Goal: Task Accomplishment & Management: Complete application form

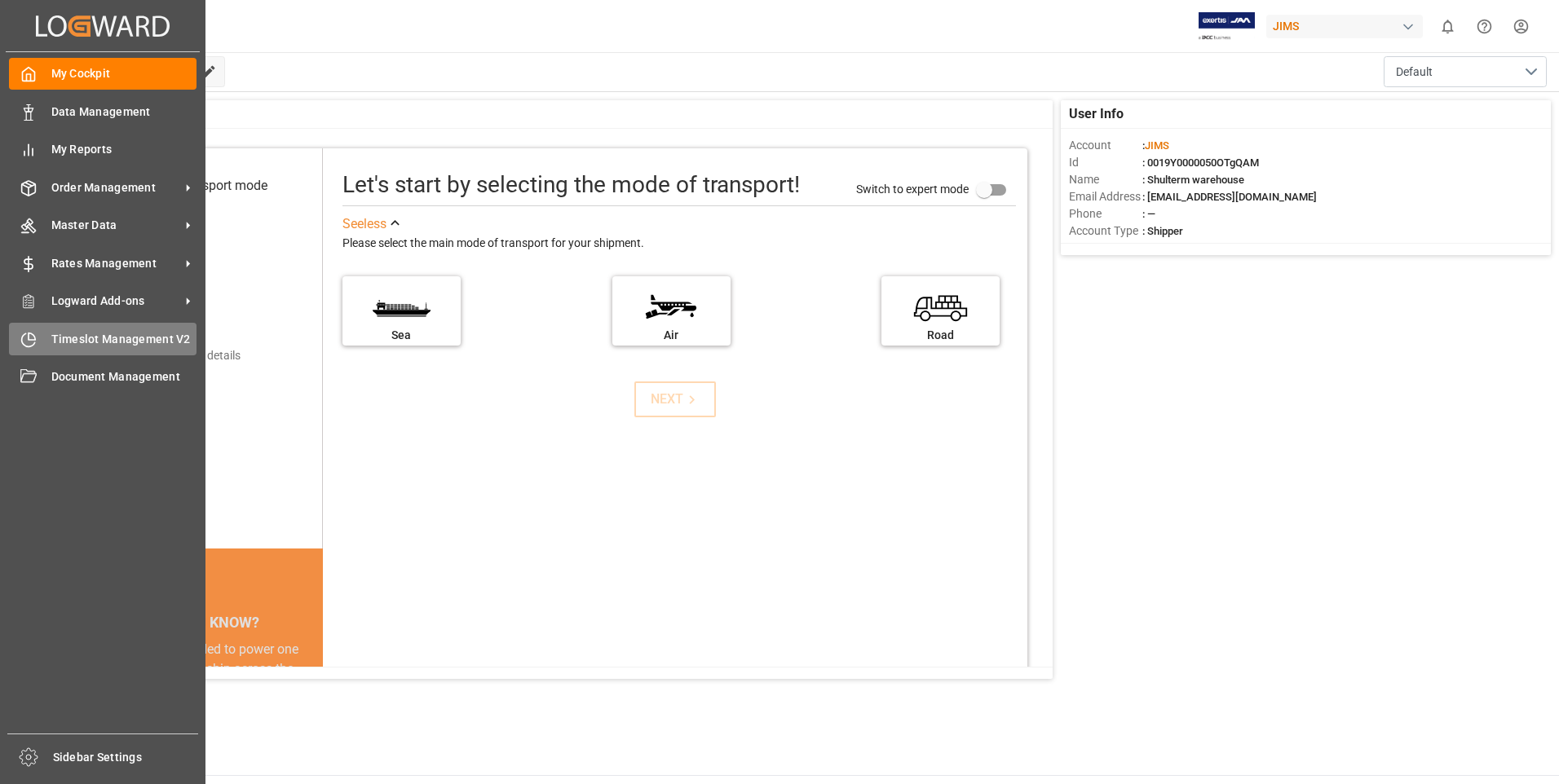
click at [56, 341] on span "Timeslot Management V2" at bounding box center [125, 339] width 146 height 17
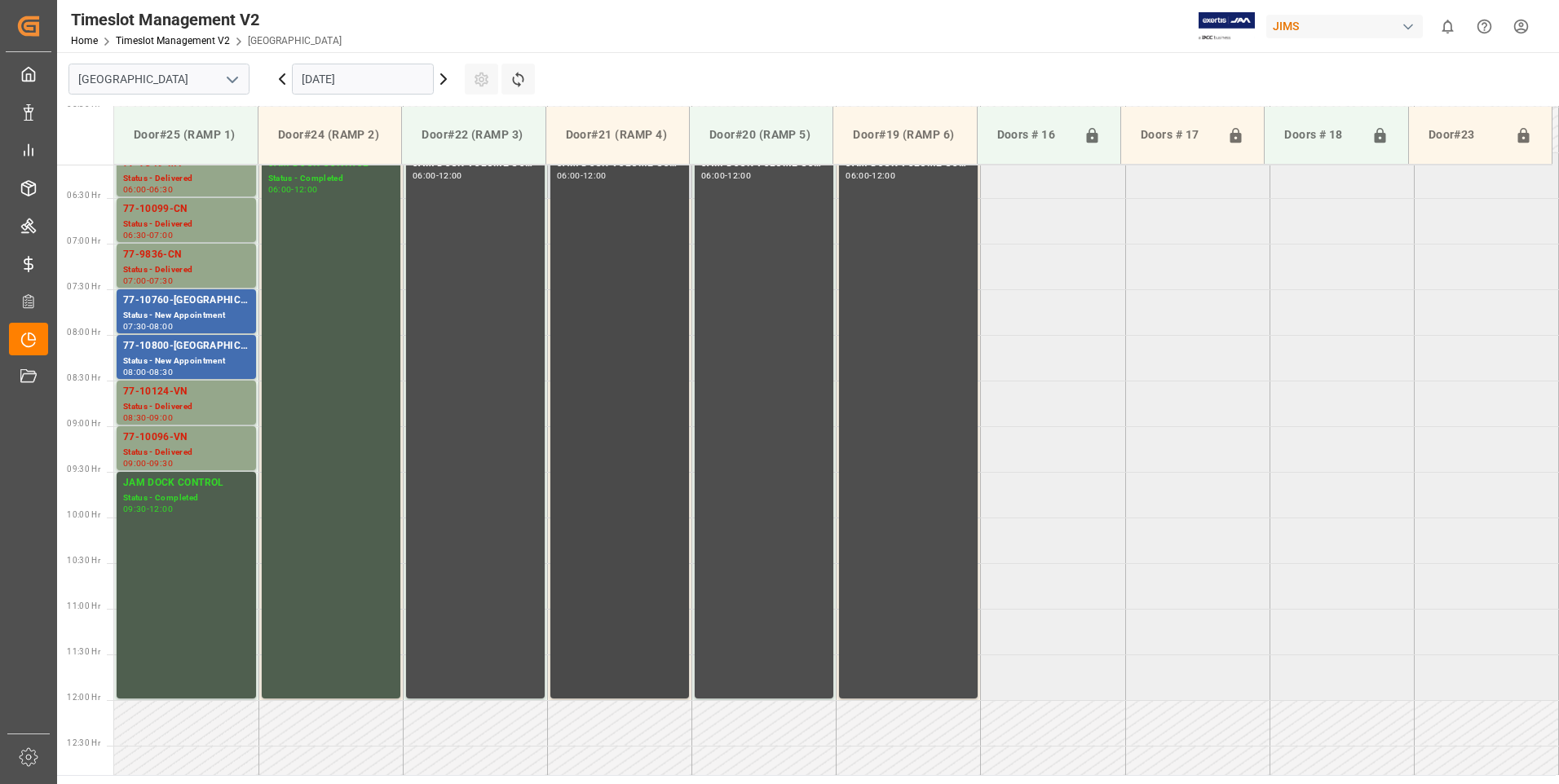
scroll to position [720, 0]
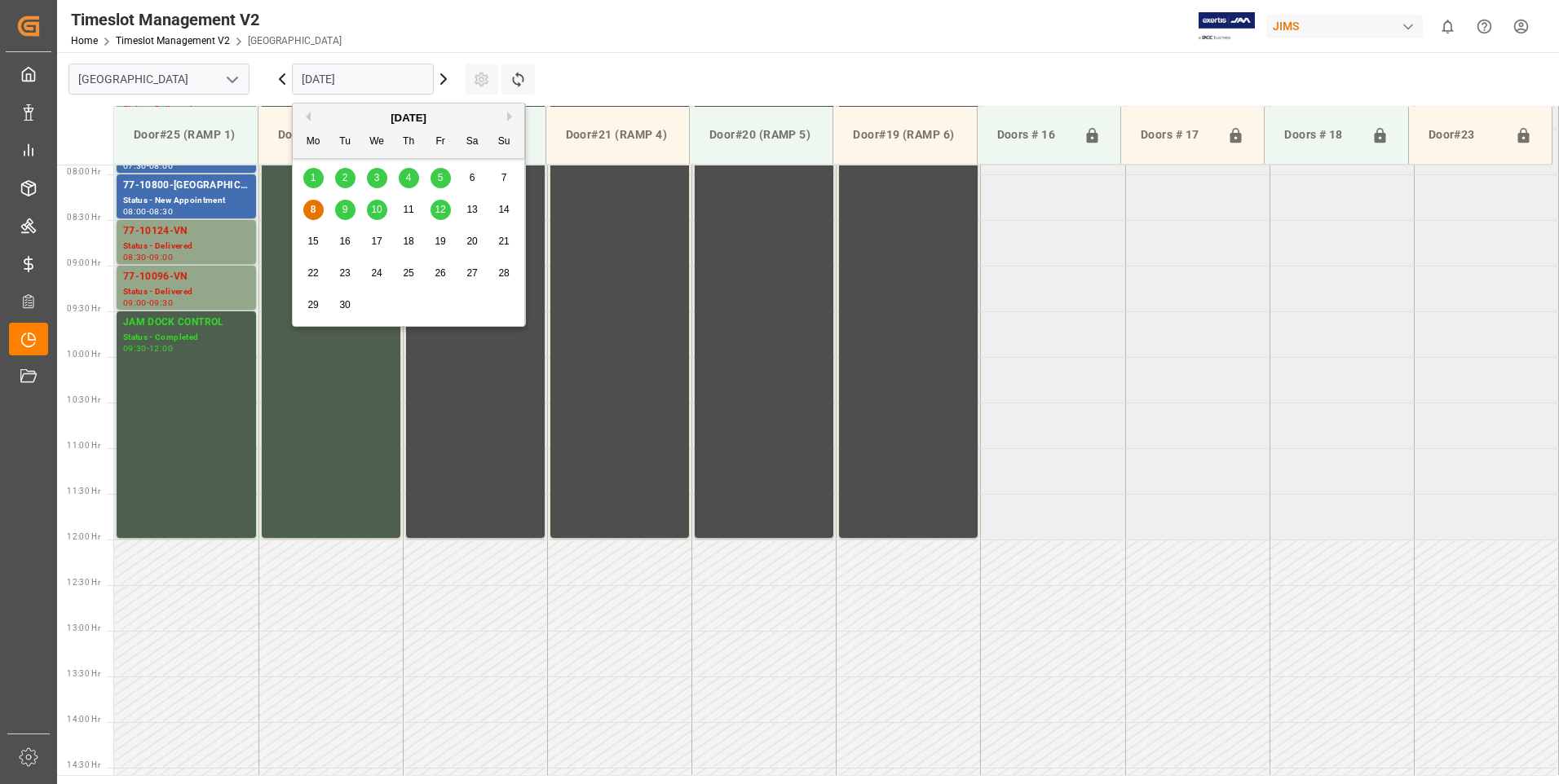
click at [403, 73] on input "[DATE]" at bounding box center [362, 79] width 142 height 31
click at [344, 214] on span "9" at bounding box center [345, 209] width 6 height 12
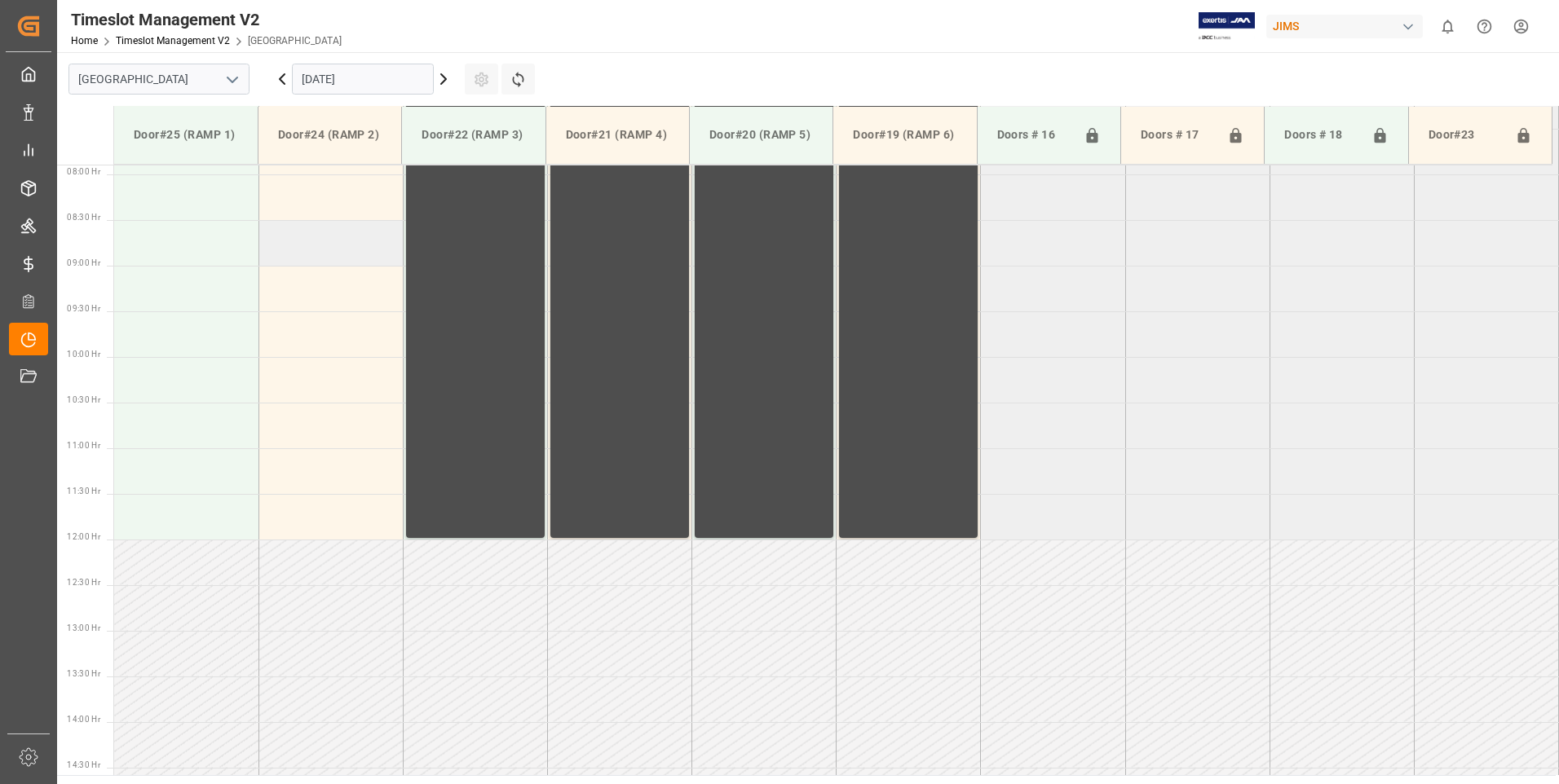
scroll to position [639, 0]
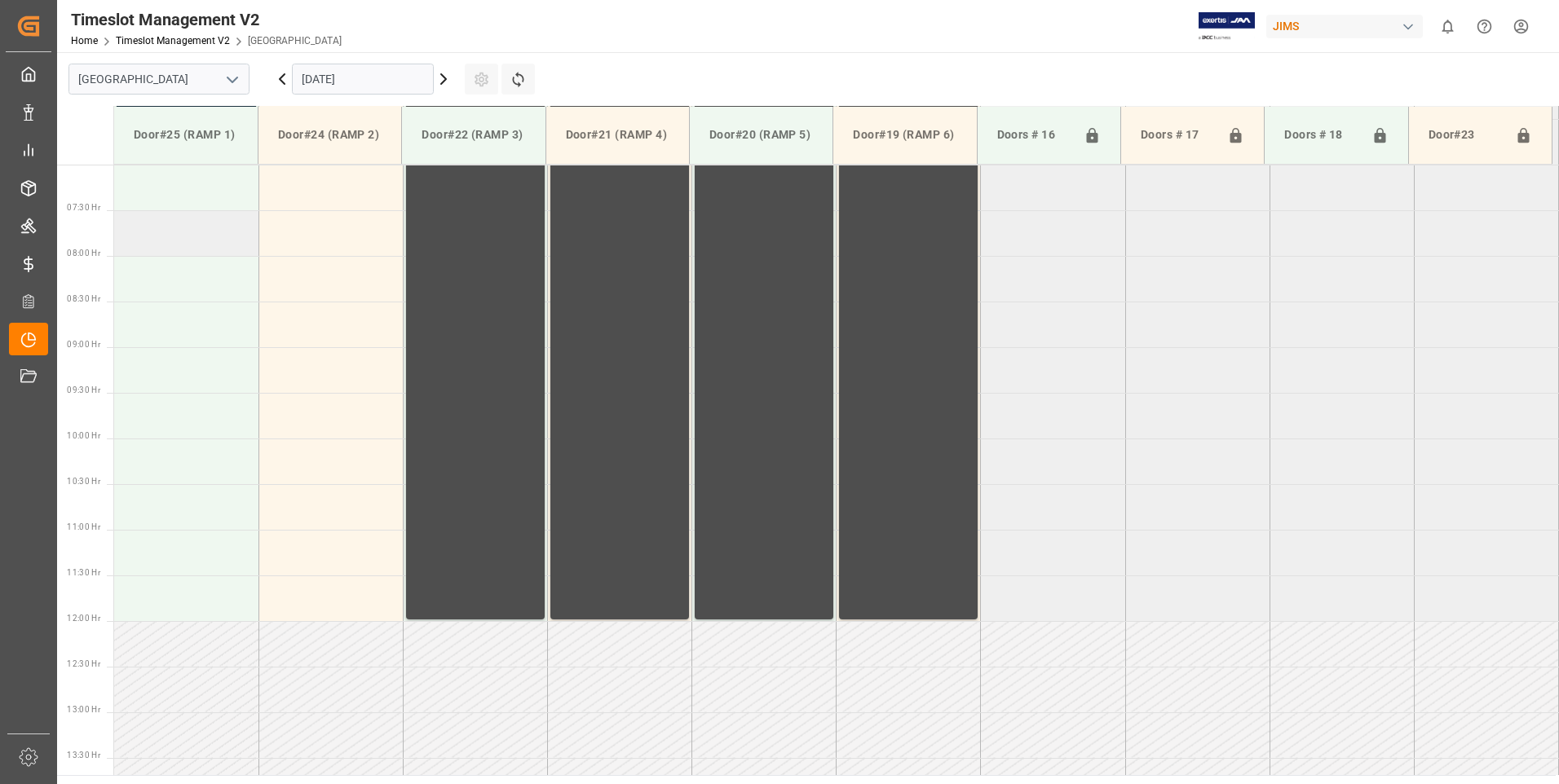
click at [174, 241] on td at bounding box center [186, 233] width 145 height 46
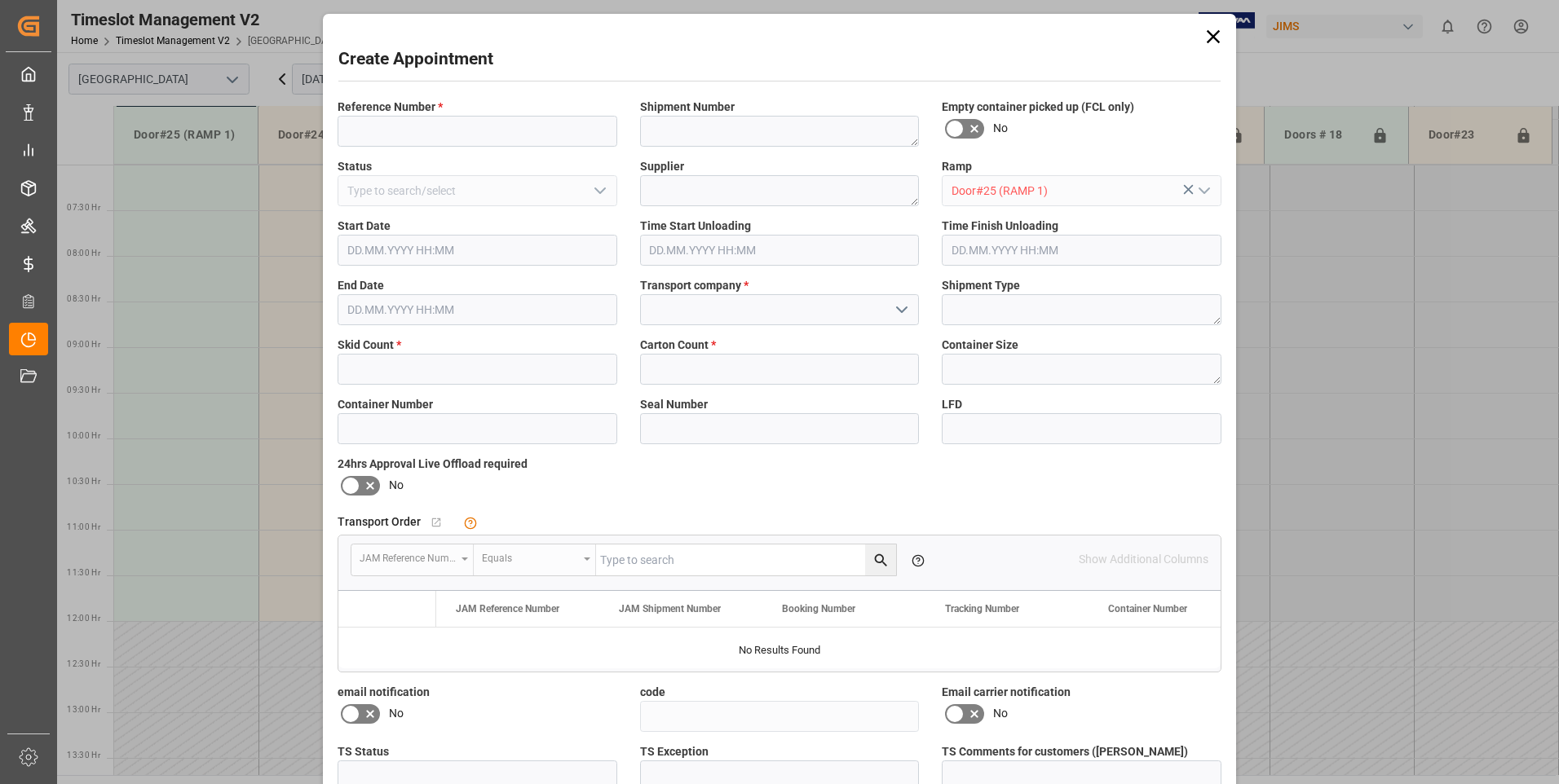
type input "[DATE] 07:30"
type input "[DATE] 08:00"
click at [364, 120] on input at bounding box center [477, 130] width 279 height 31
type input "77-10263-it"
click at [378, 364] on input "text" at bounding box center [477, 369] width 279 height 31
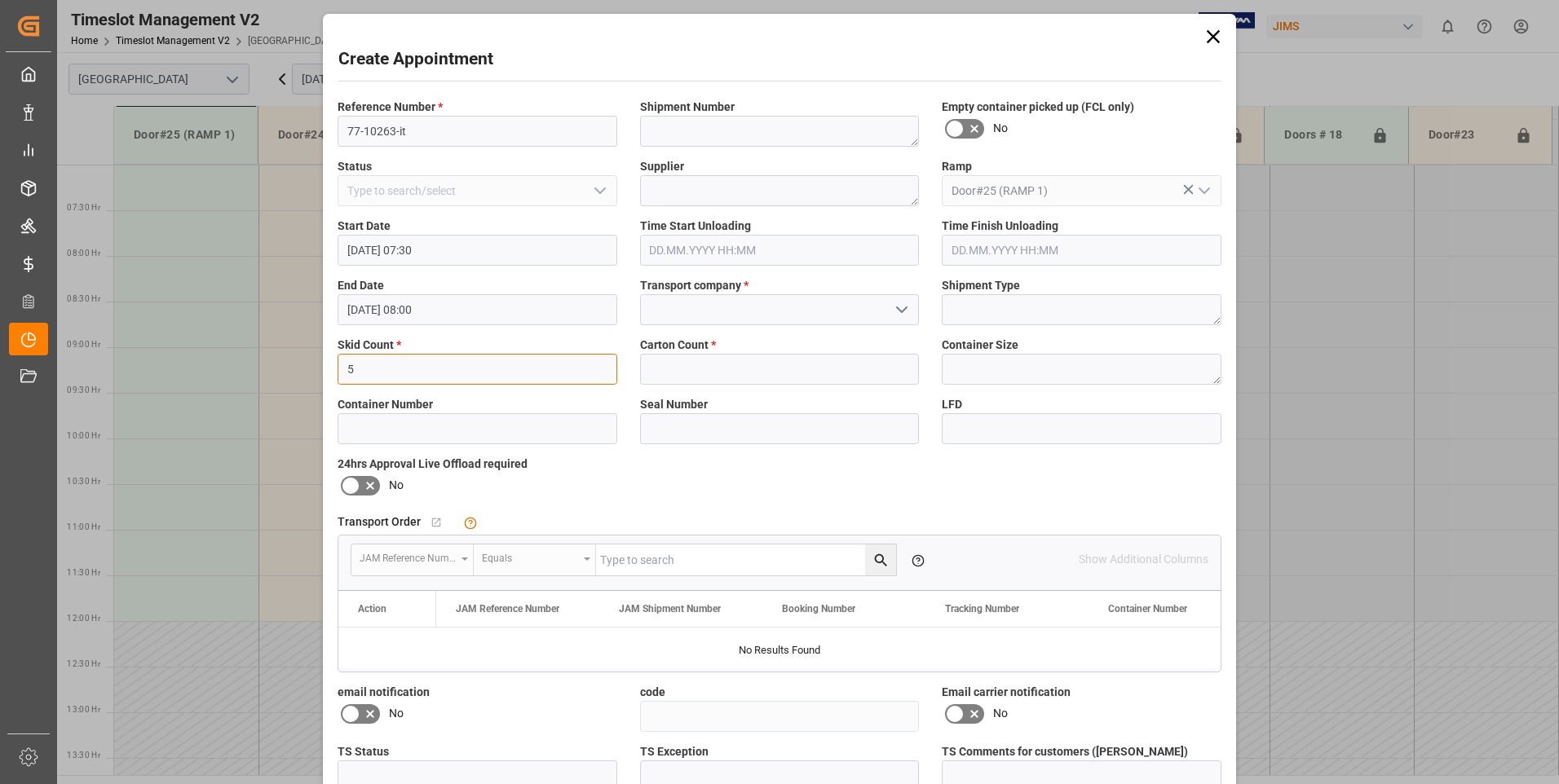
type input "5"
click at [688, 365] on input "text" at bounding box center [780, 369] width 279 height 31
type input "5"
click at [752, 309] on input at bounding box center [780, 309] width 279 height 31
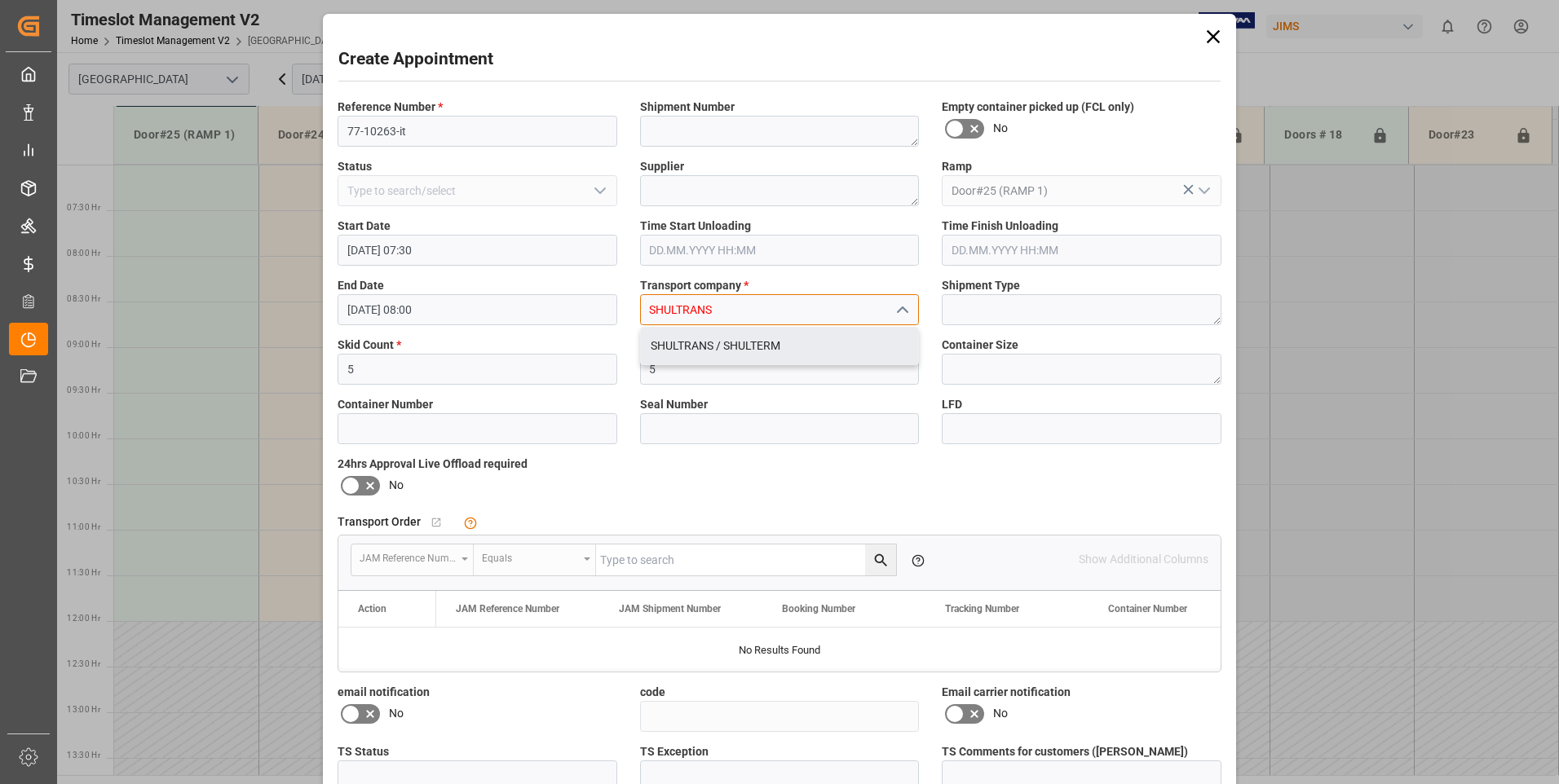
type input "SHULTRANS"
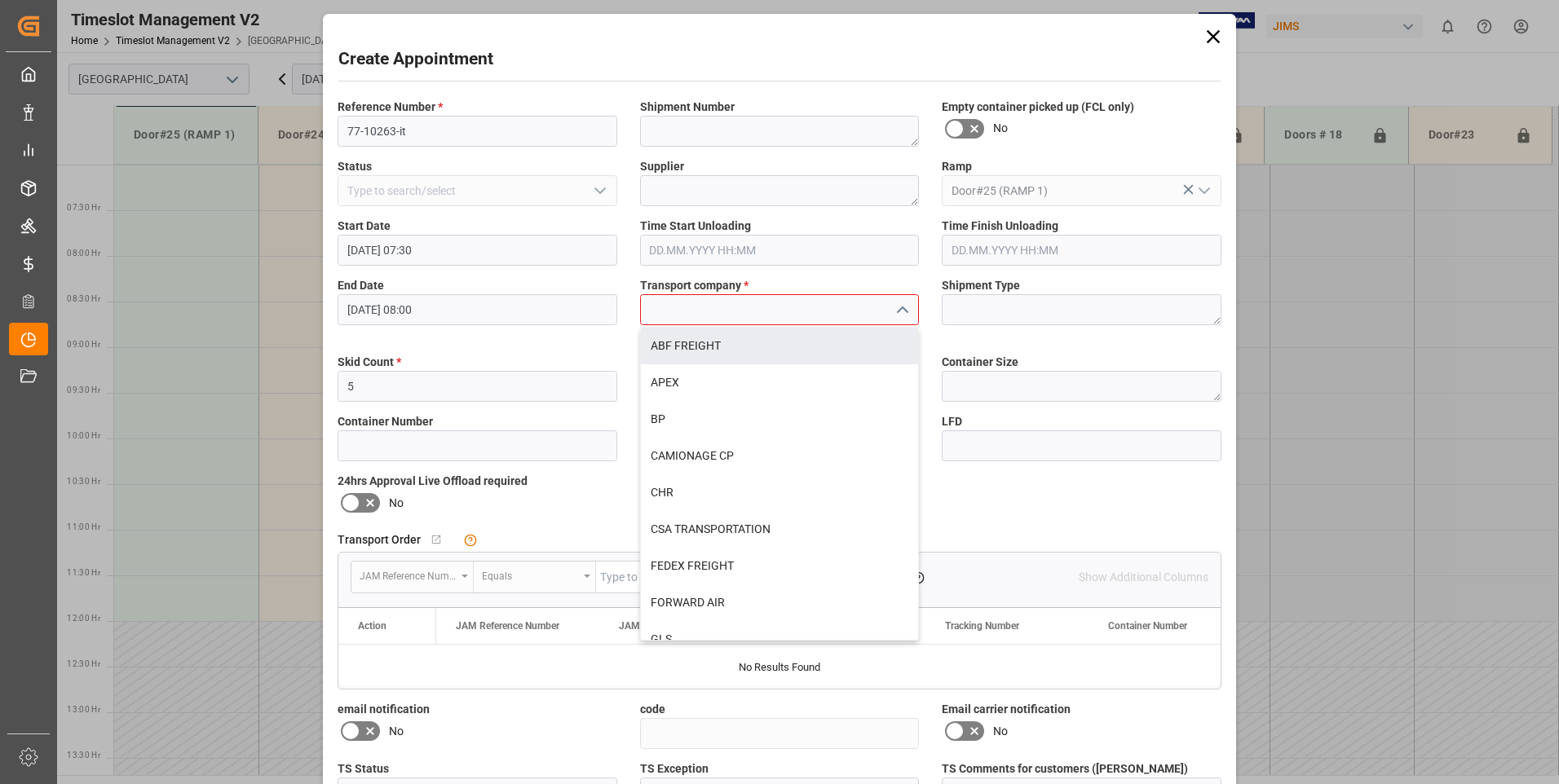
click at [343, 485] on div "24hrs Approval Live Offload required No" at bounding box center [477, 494] width 302 height 55
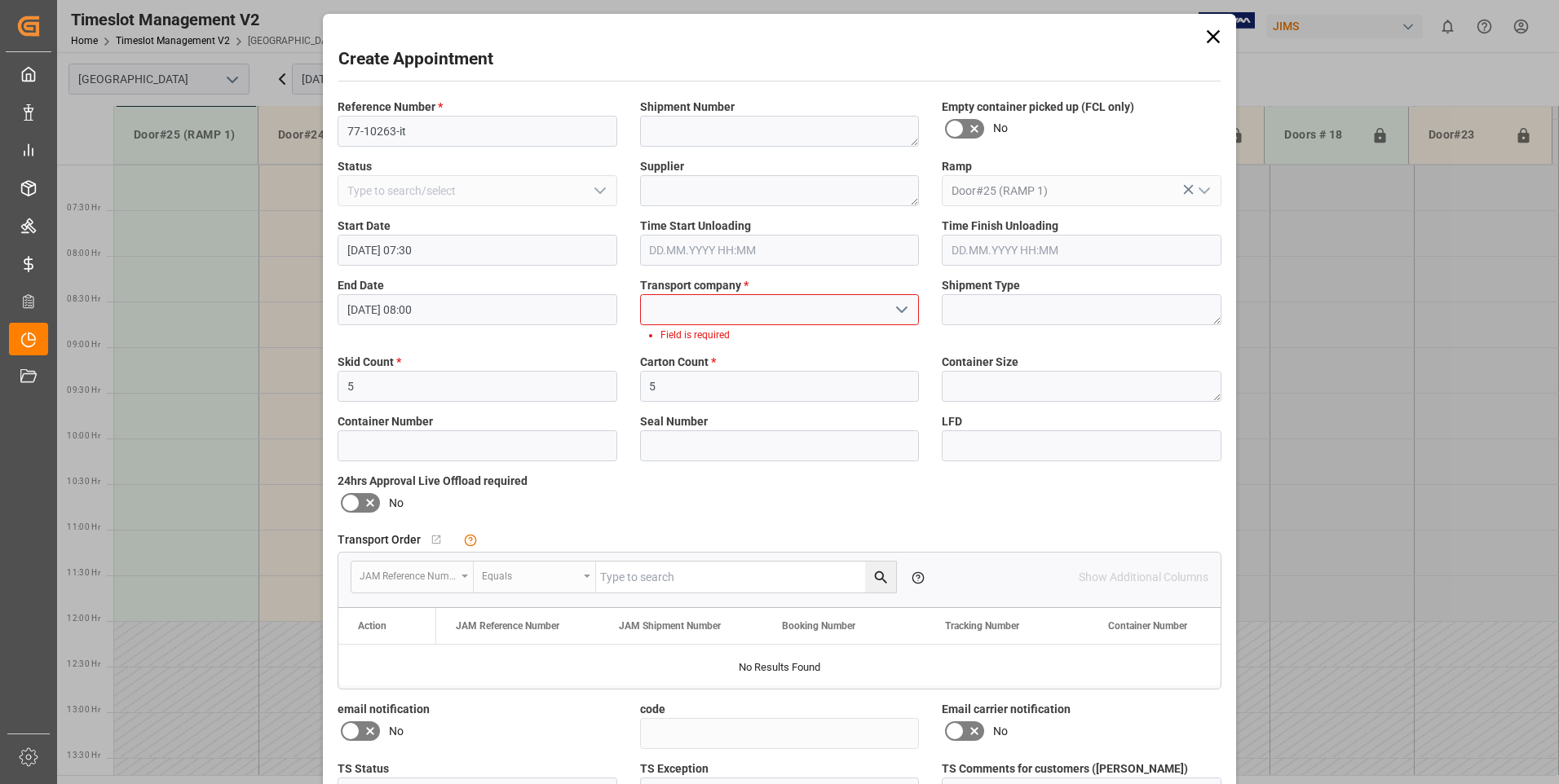
click at [355, 499] on icon at bounding box center [351, 502] width 20 height 20
click at [0, 0] on input "checkbox" at bounding box center [0, 0] width 0 height 0
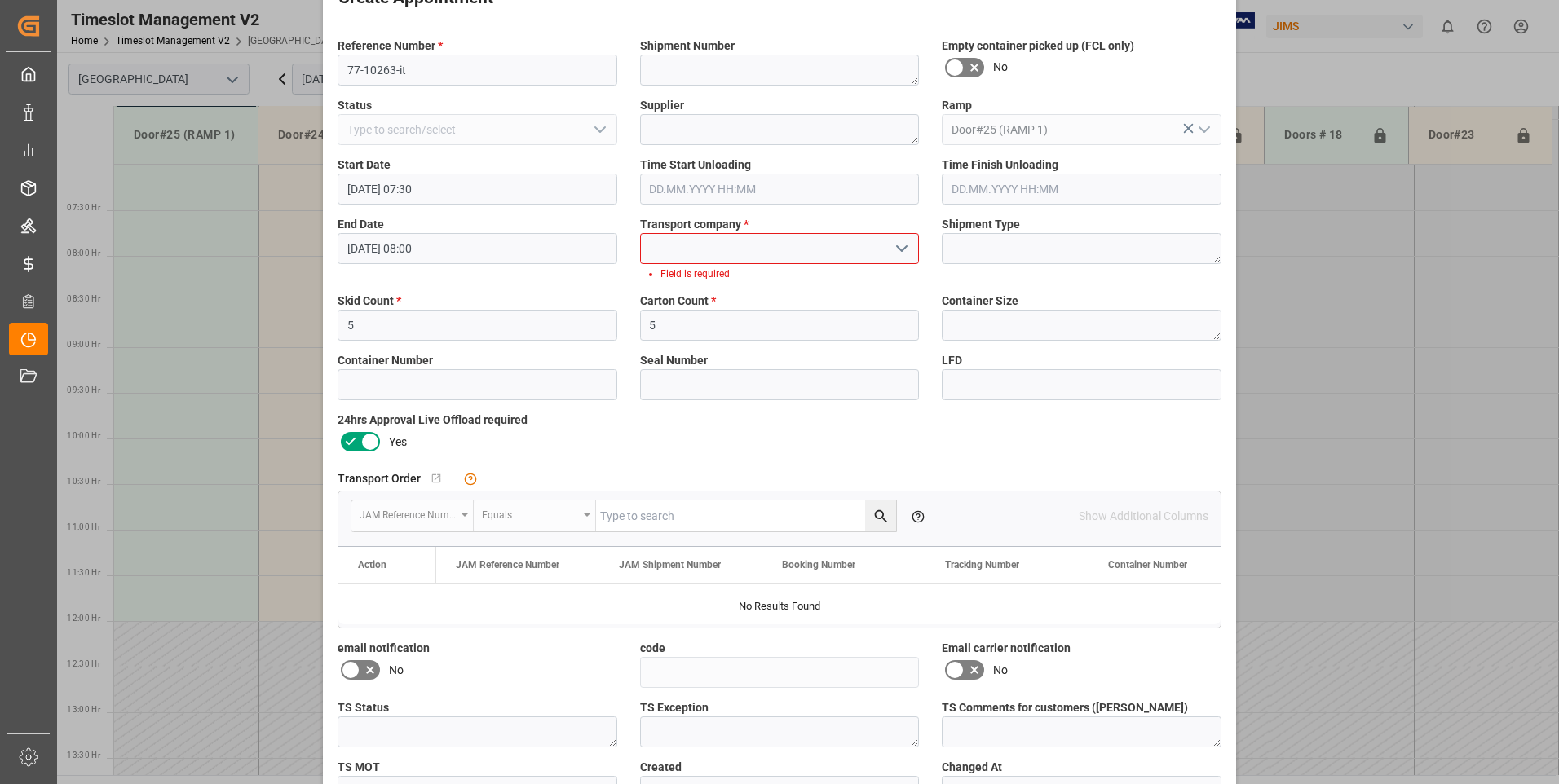
scroll to position [167, 0]
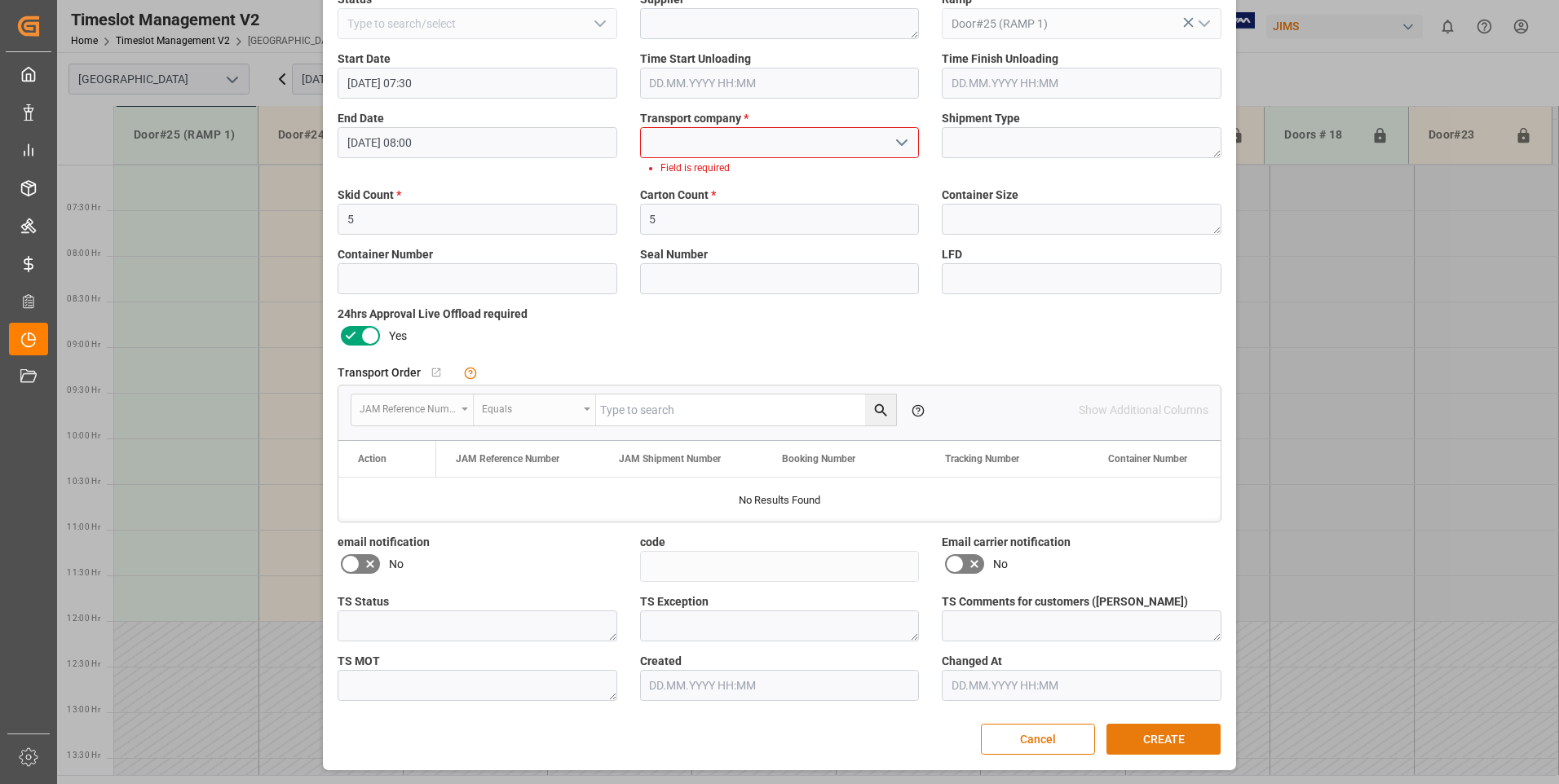
click at [1144, 736] on button "CREATE" at bounding box center [1163, 738] width 114 height 31
click at [712, 147] on input at bounding box center [780, 142] width 279 height 31
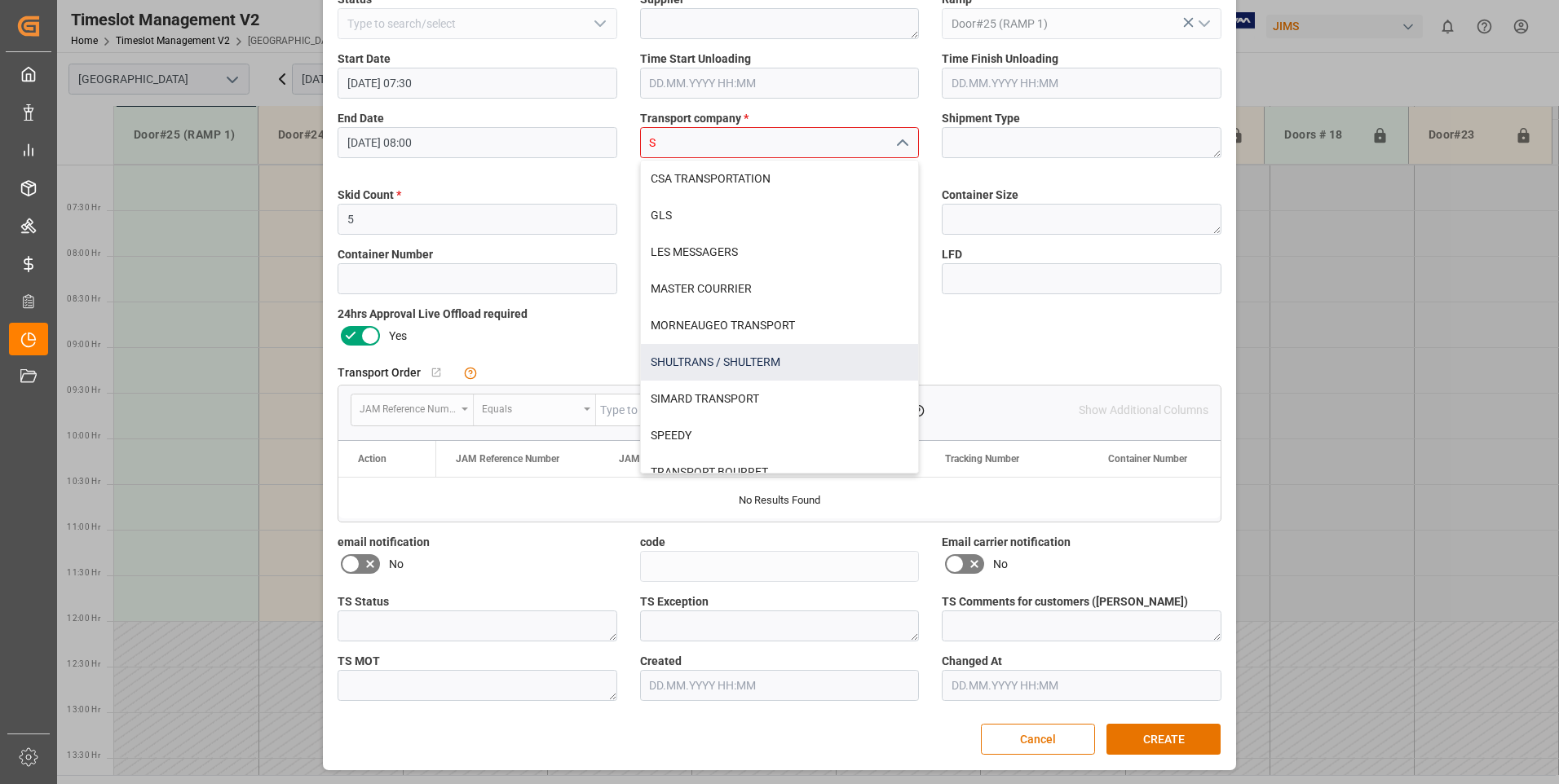
click at [686, 366] on div "SHULTRANS / SHULTERM" at bounding box center [780, 362] width 278 height 37
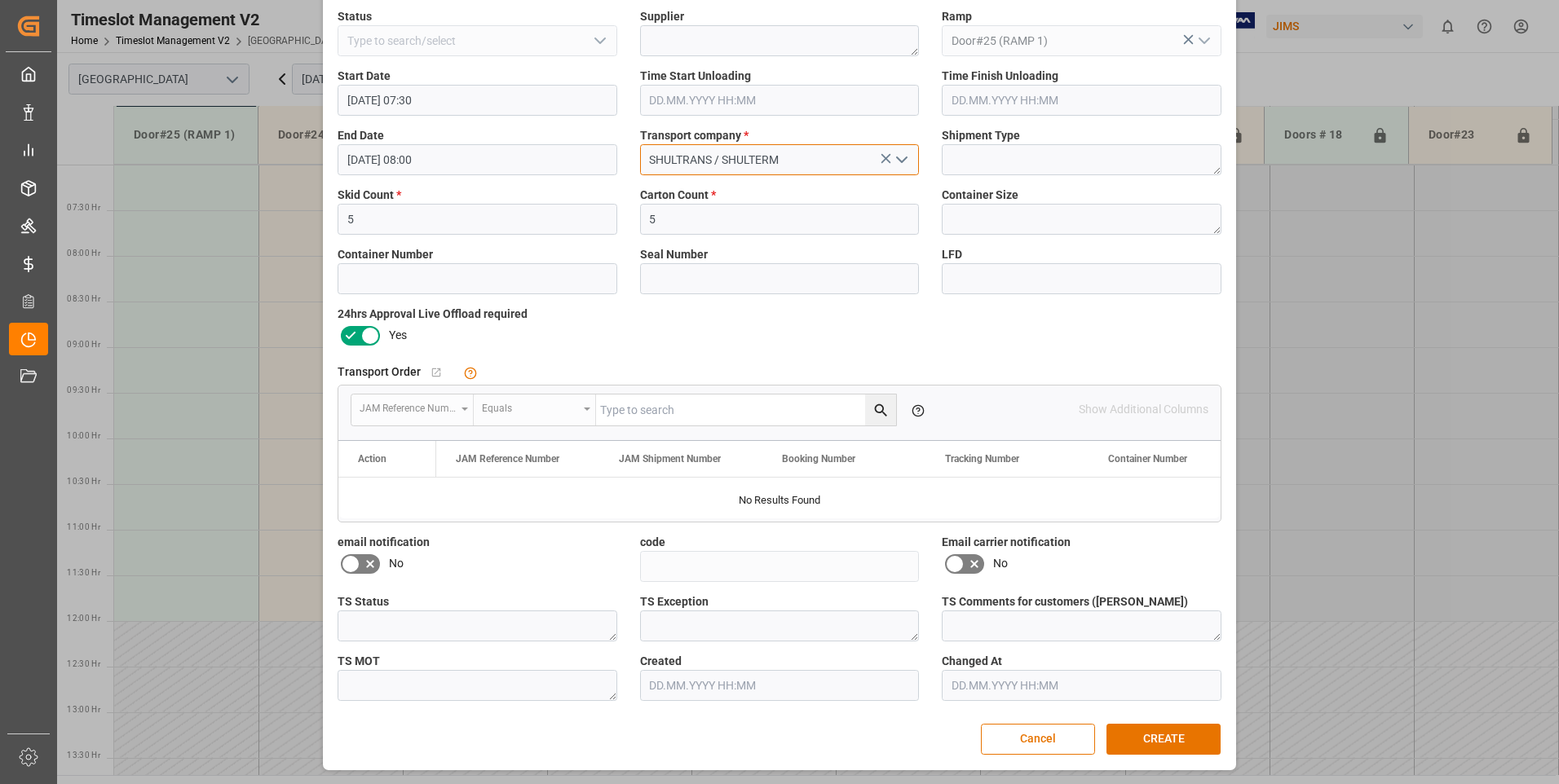
scroll to position [150, 0]
type input "SHULTRANS / SHULTERM"
click at [1148, 743] on button "CREATE" at bounding box center [1163, 738] width 114 height 31
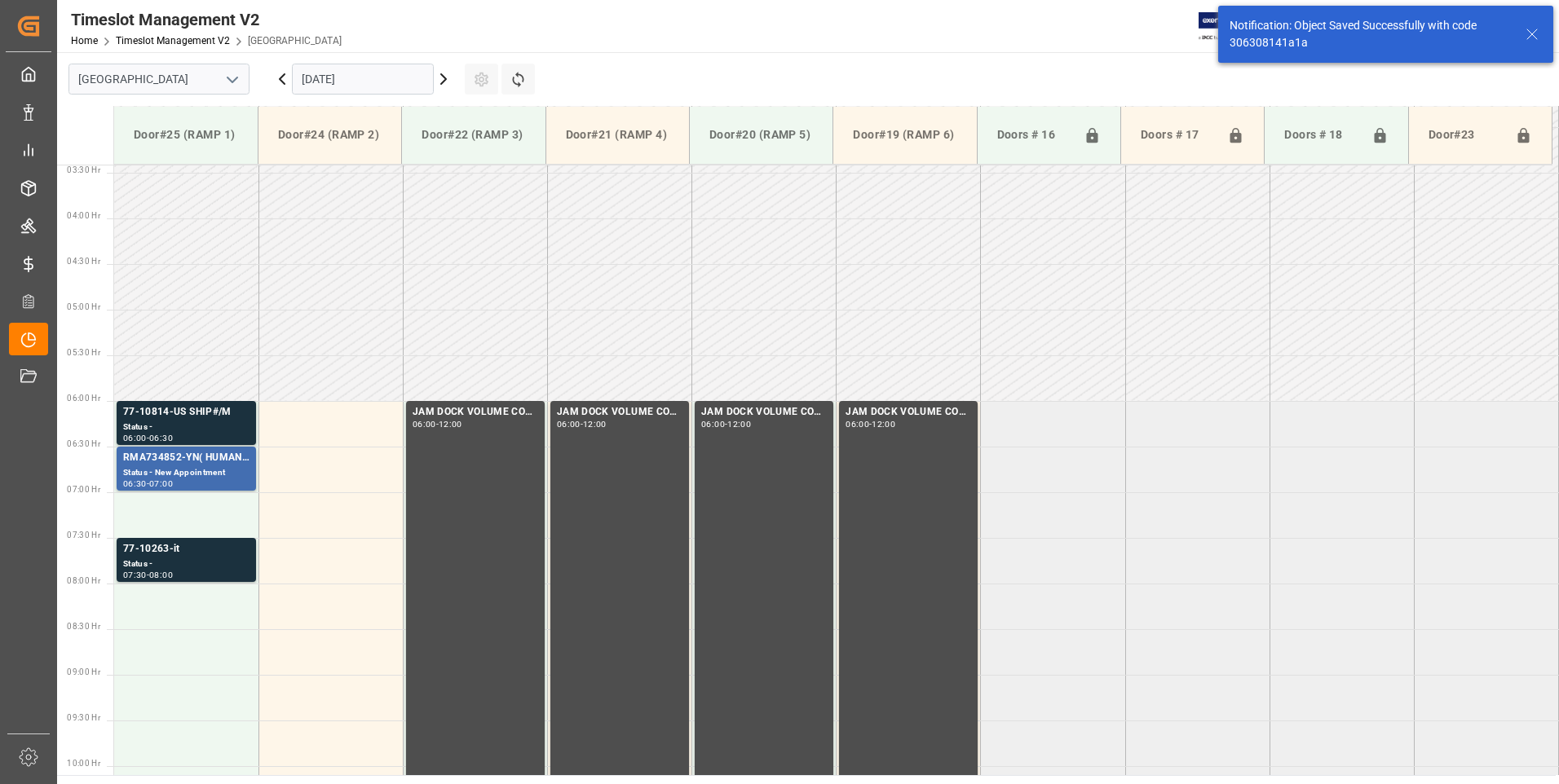
scroll to position [537, 0]
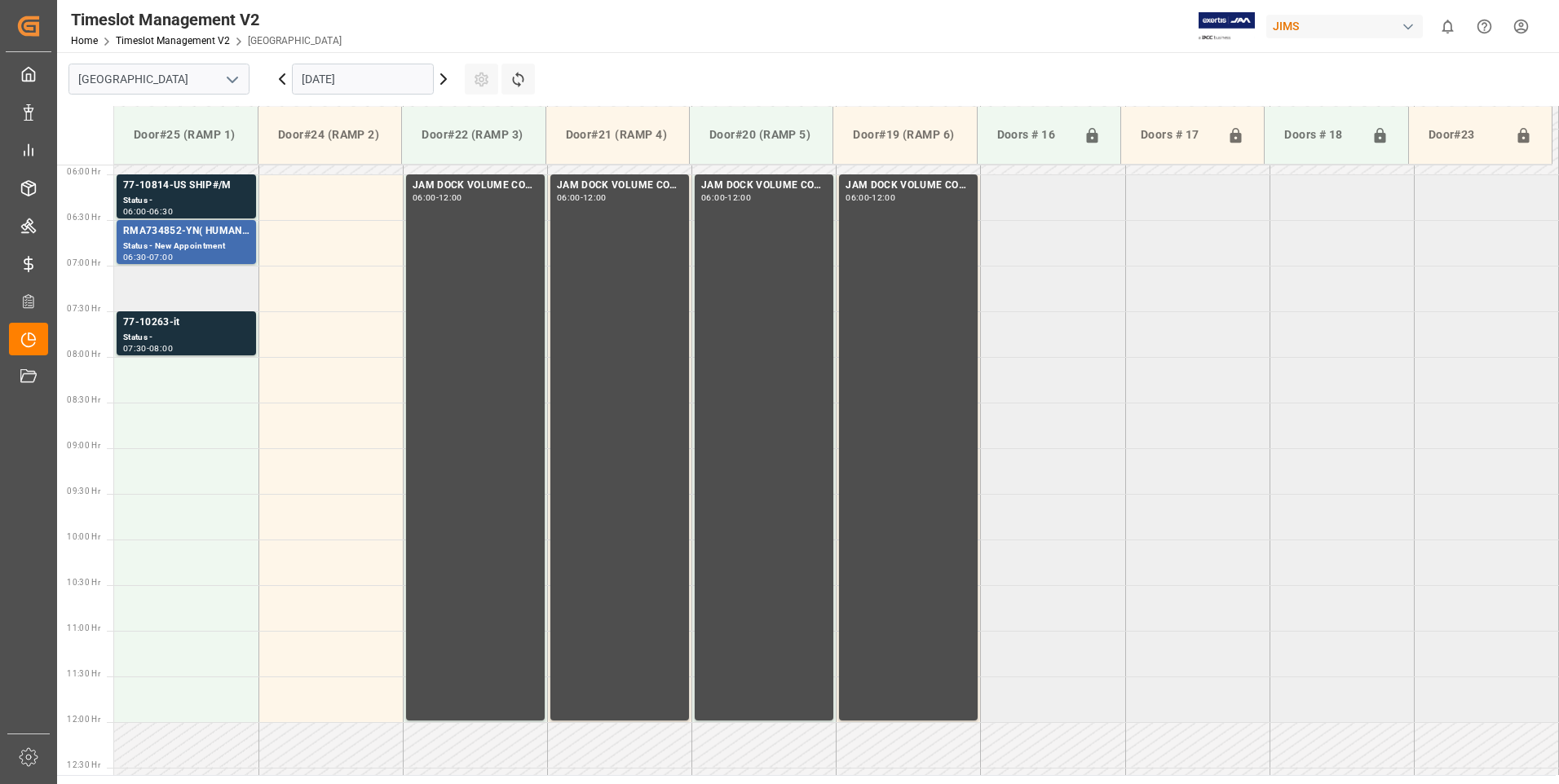
click at [180, 287] on td at bounding box center [186, 288] width 145 height 46
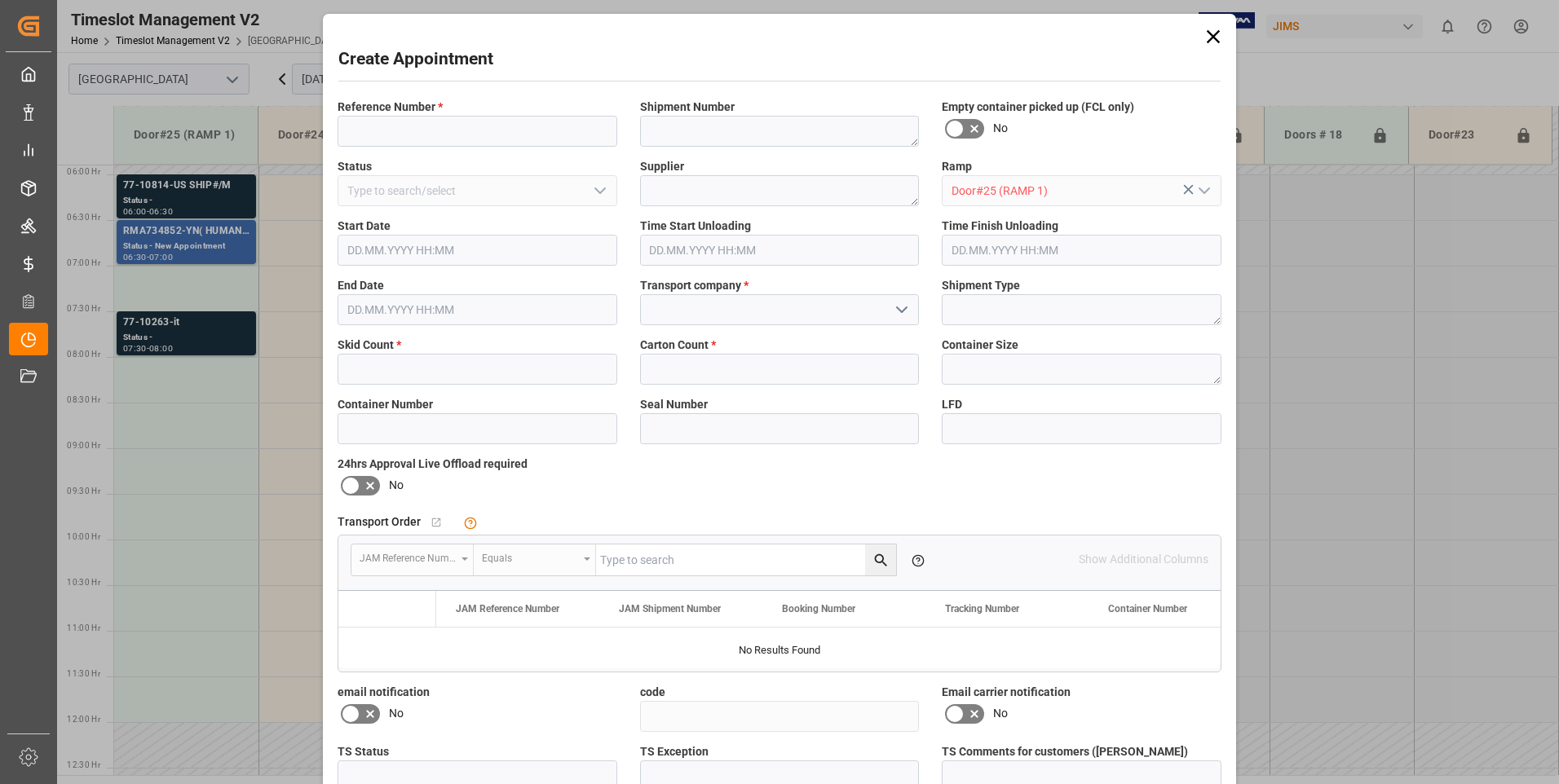
type input "[DATE] 07:00"
type input "[DATE] 07:30"
click at [493, 130] on input at bounding box center [477, 130] width 279 height 31
type input "77-10175-CN"
click at [386, 361] on input "text" at bounding box center [477, 369] width 279 height 31
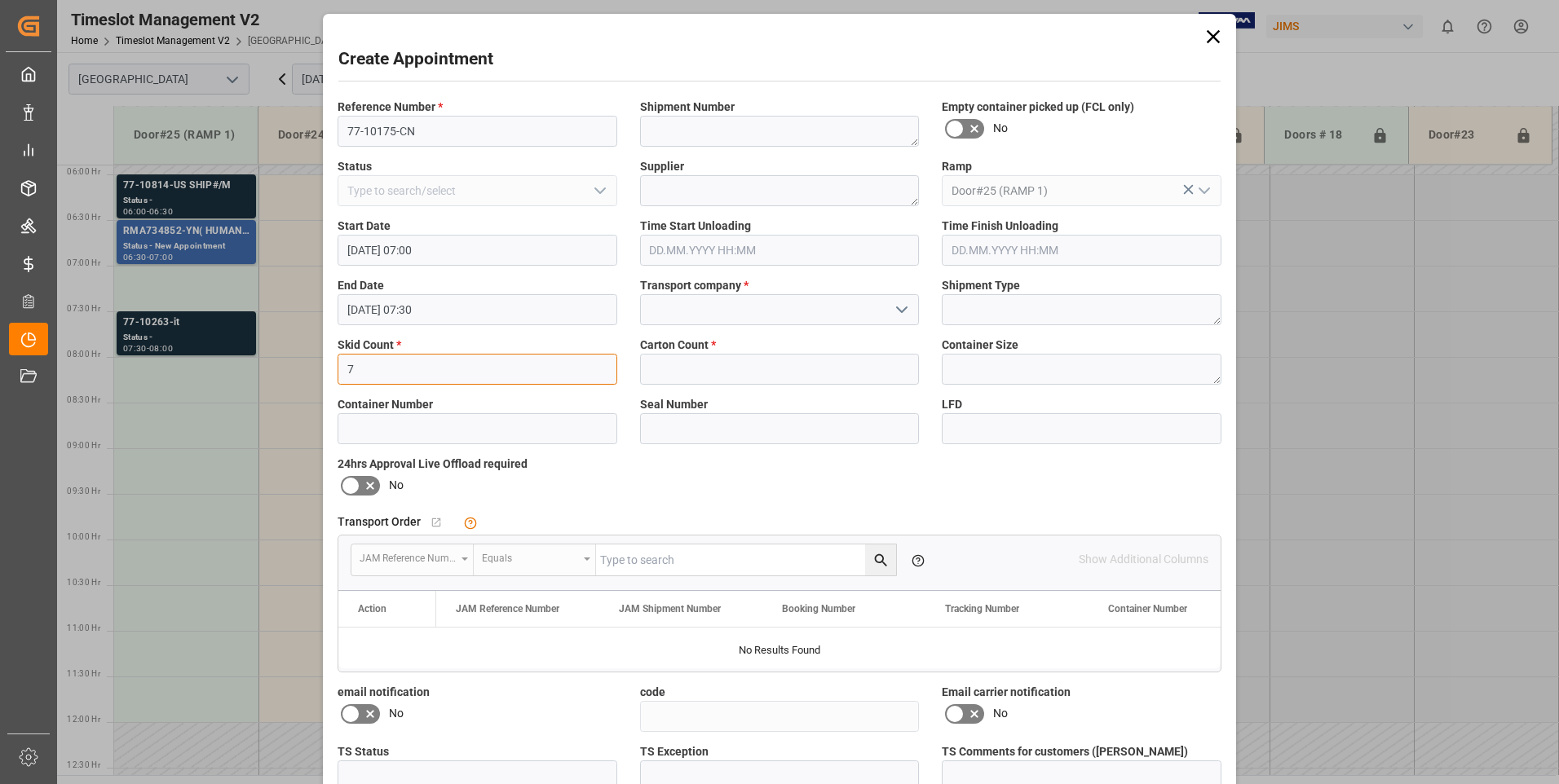
type input "7"
click at [674, 371] on input "text" at bounding box center [780, 369] width 279 height 31
type input "176"
click at [665, 302] on input at bounding box center [780, 309] width 279 height 31
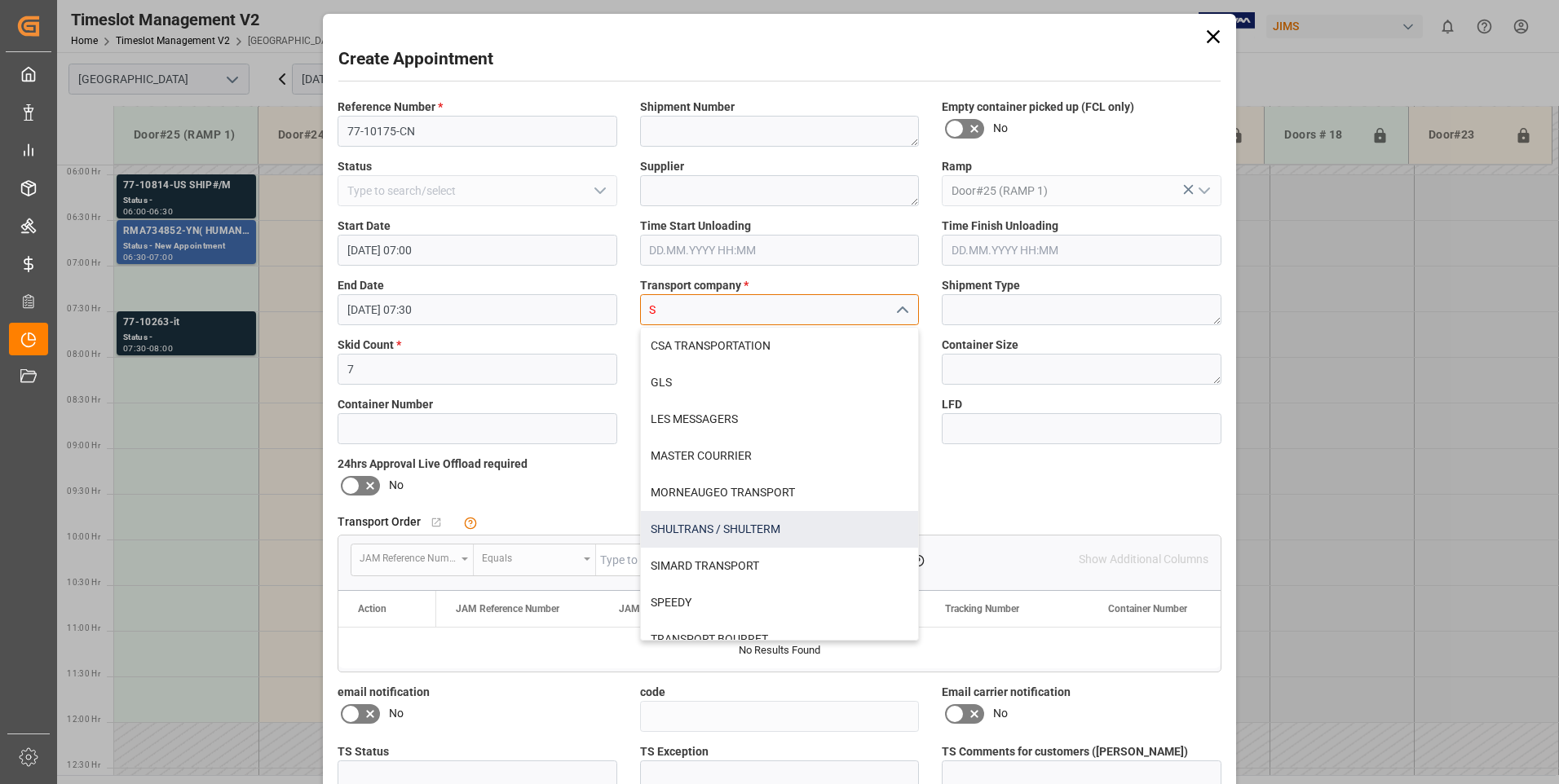
click at [678, 534] on div "SHULTRANS / SHULTERM" at bounding box center [780, 529] width 278 height 37
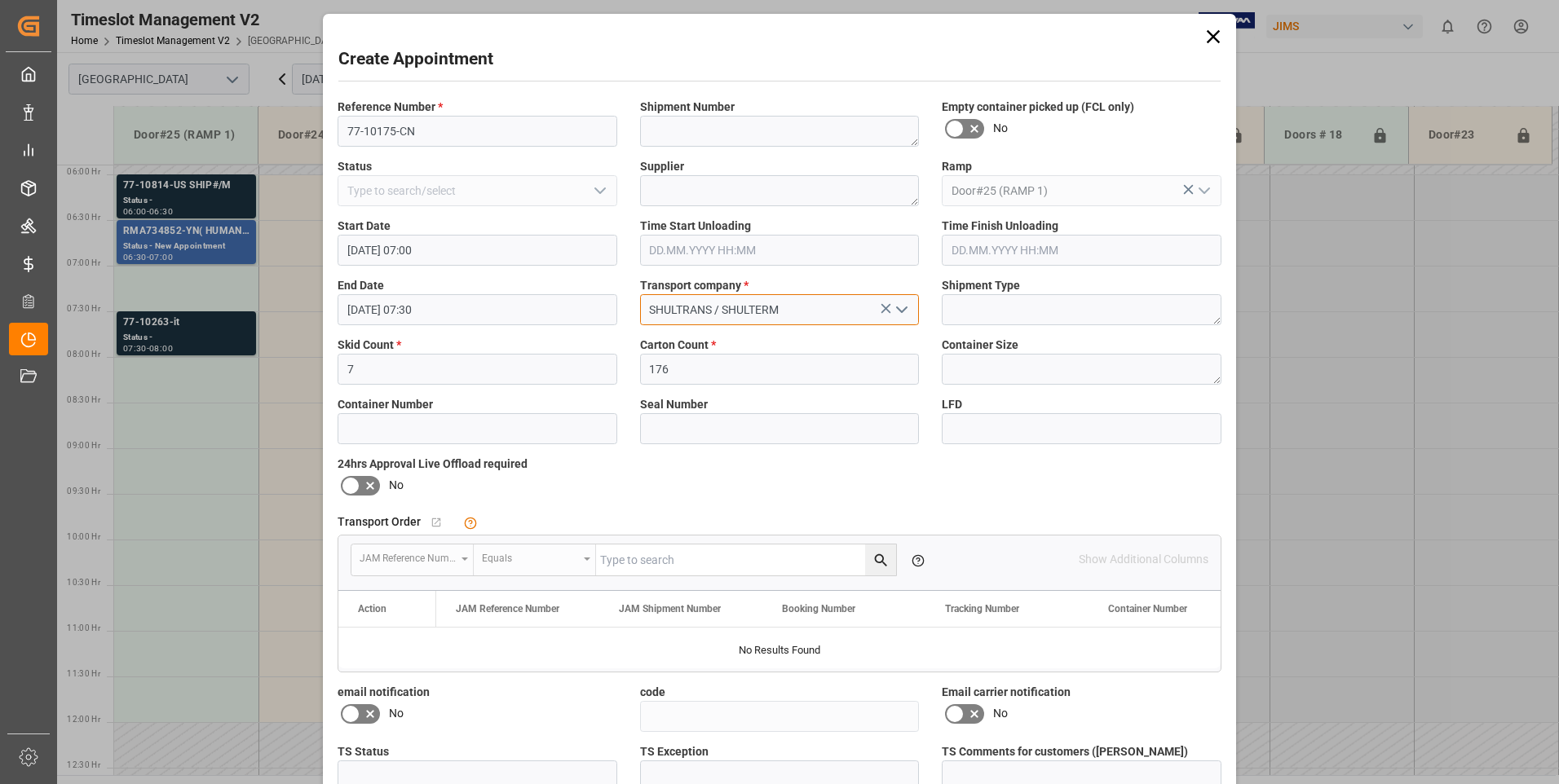
type input "SHULTRANS / SHULTERM"
click at [347, 485] on icon at bounding box center [351, 486] width 20 height 20
click at [0, 0] on input "checkbox" at bounding box center [0, 0] width 0 height 0
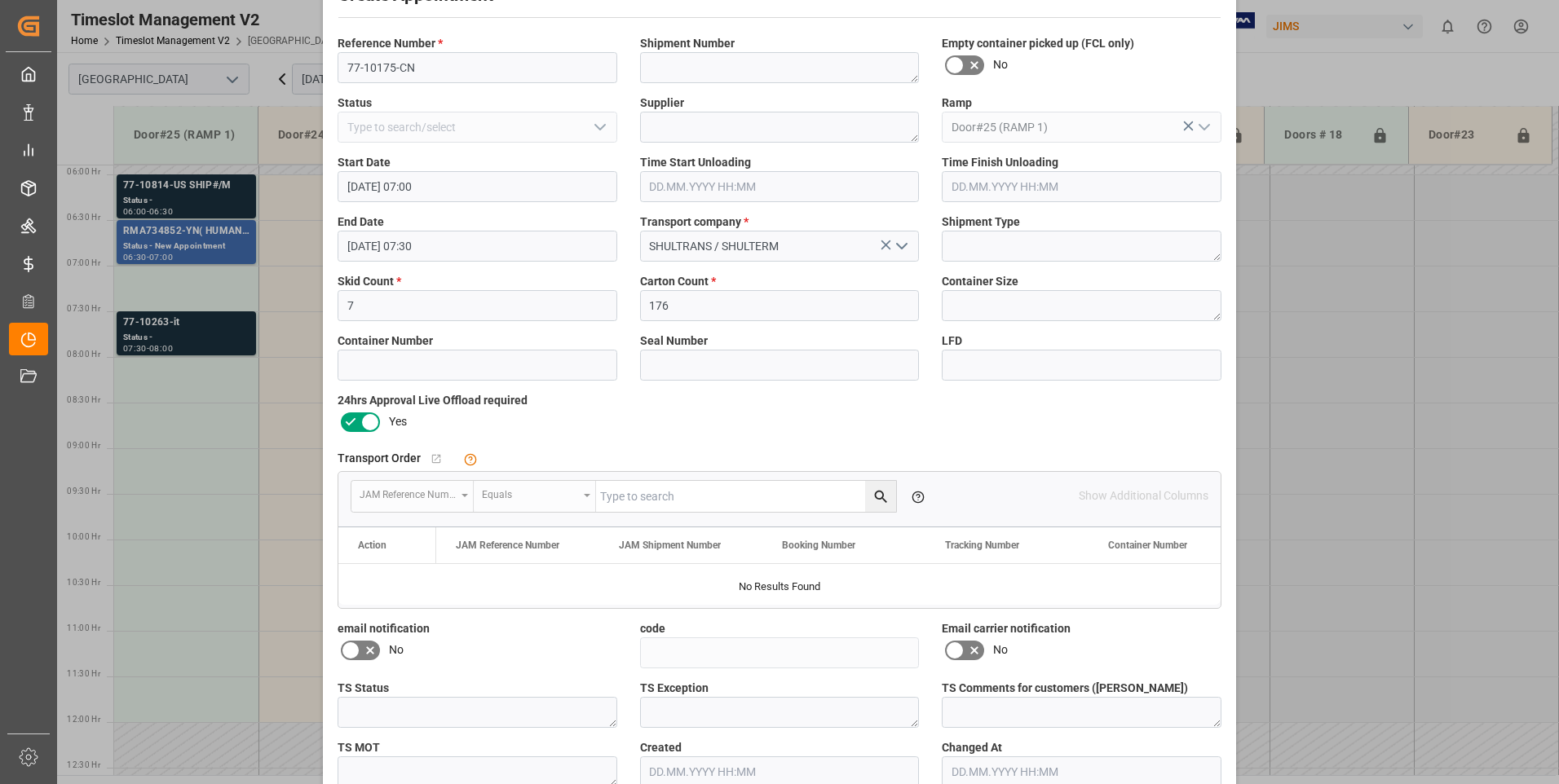
scroll to position [150, 0]
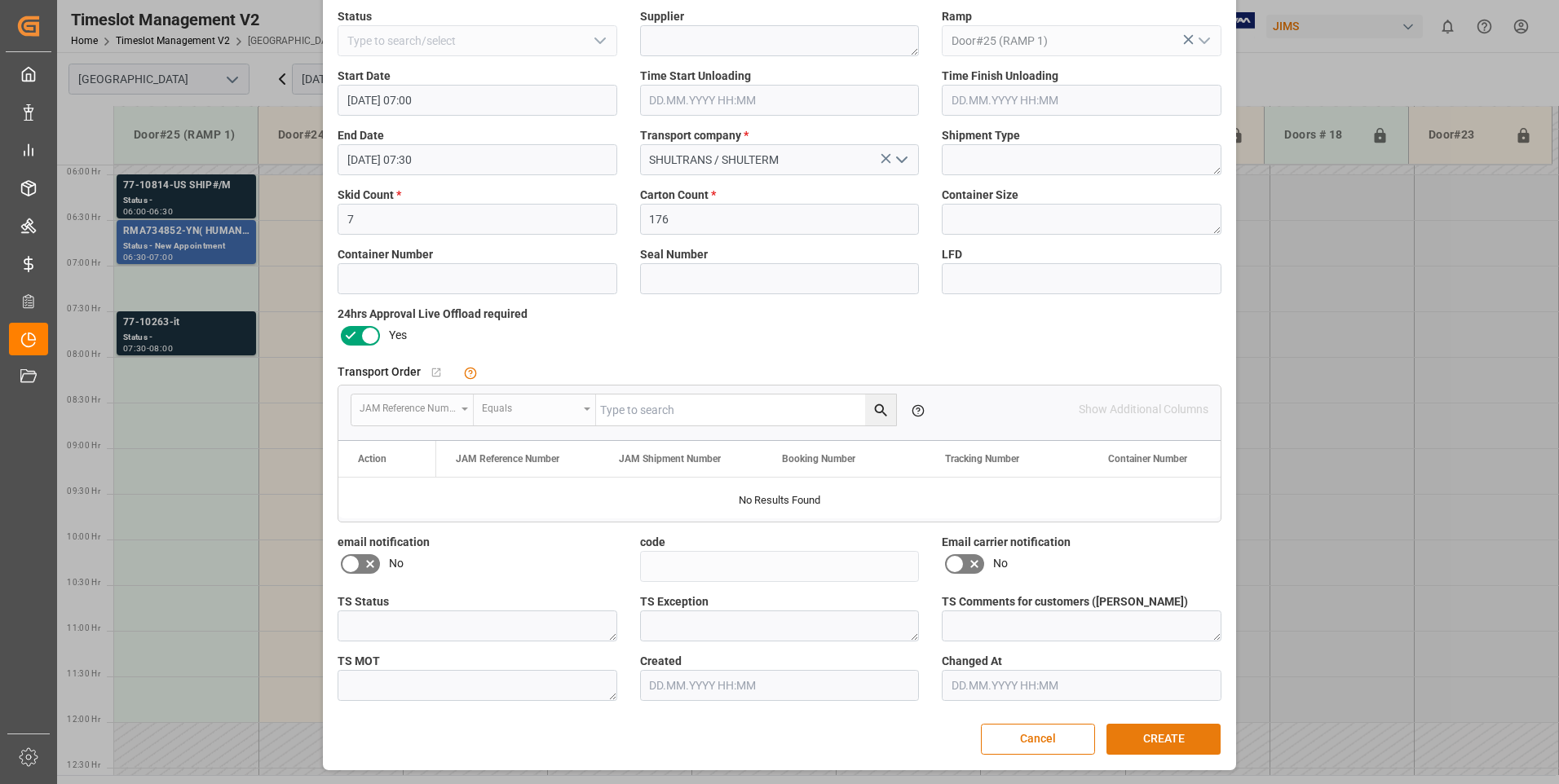
click at [1153, 734] on button "CREATE" at bounding box center [1163, 738] width 114 height 31
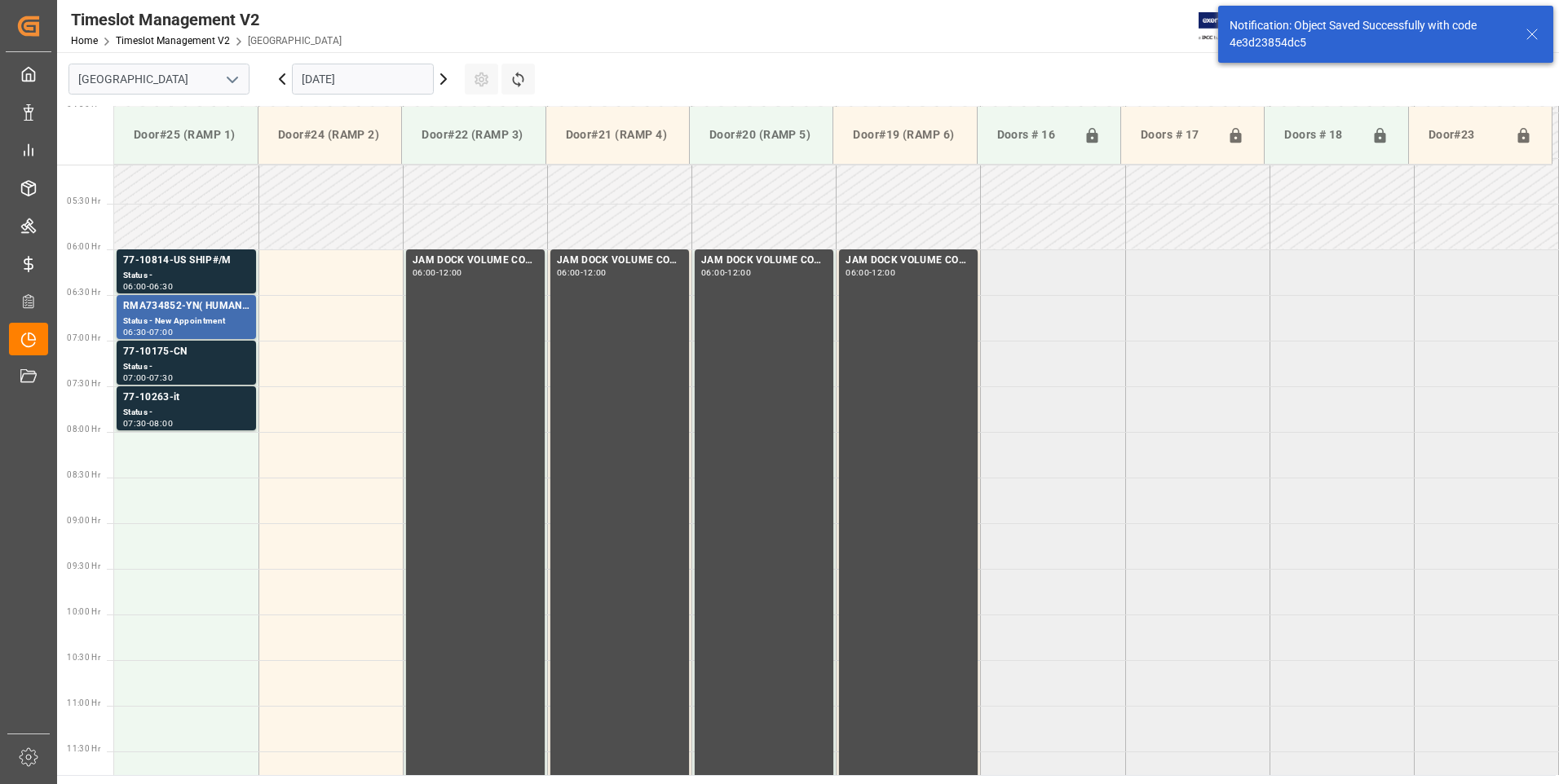
scroll to position [480, 0]
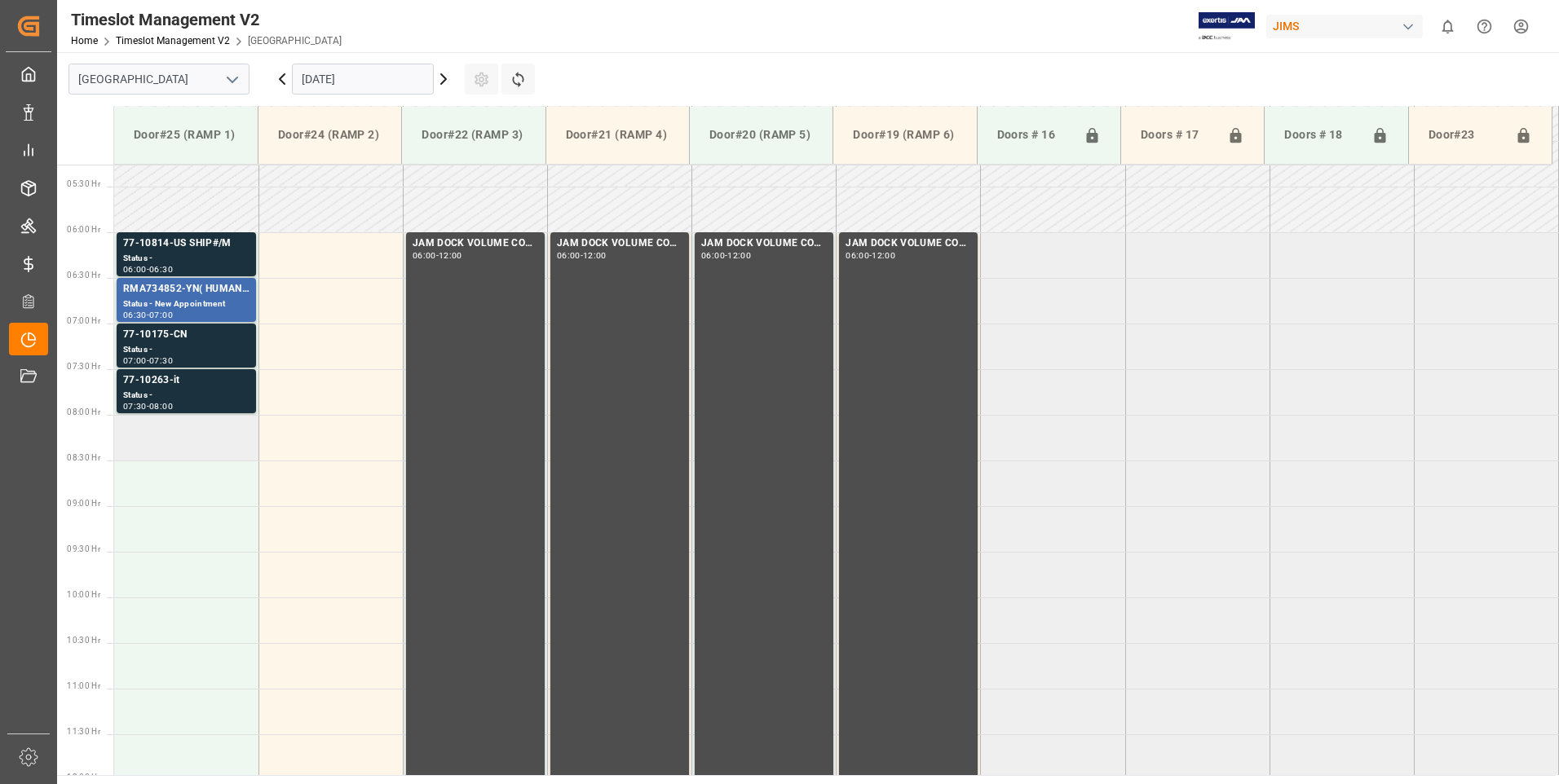
click at [216, 443] on td at bounding box center [186, 437] width 145 height 46
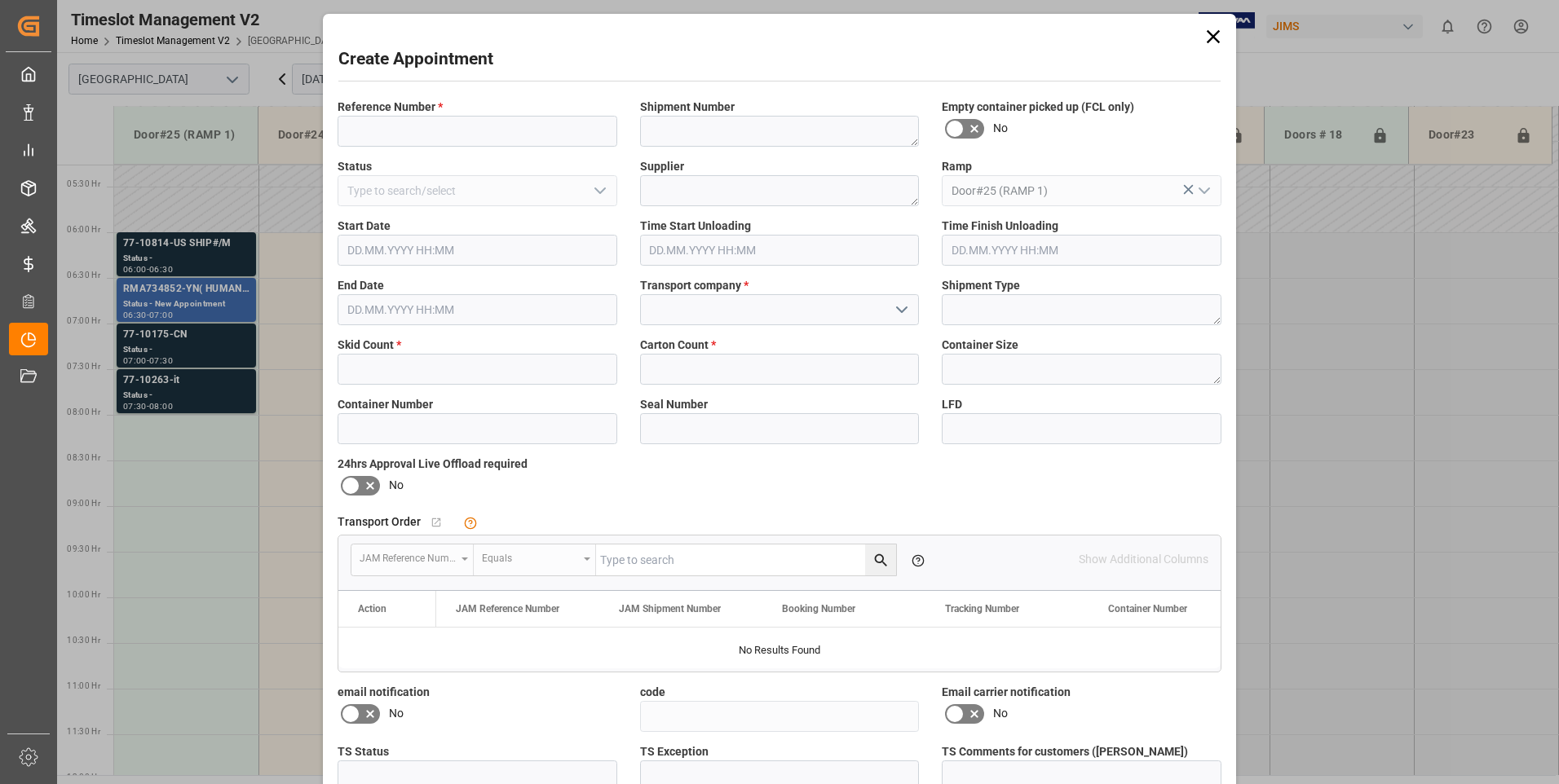
type input "[DATE] 08:00"
type input "[DATE] 08:30"
click at [381, 130] on input at bounding box center [477, 130] width 279 height 31
type input "77-10126-CN"
click at [388, 370] on input "text" at bounding box center [477, 369] width 279 height 31
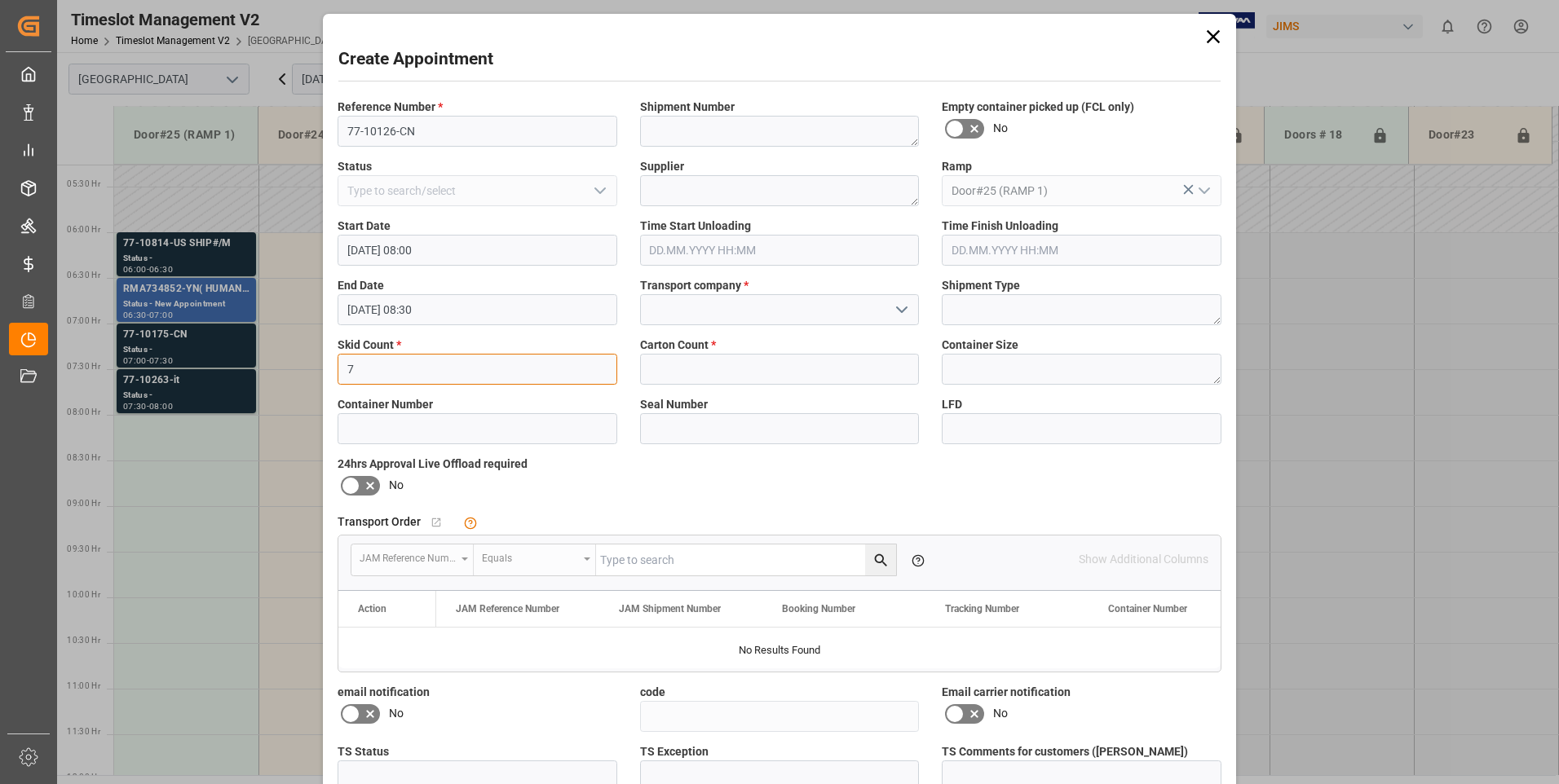
type input "7"
click at [346, 481] on icon at bounding box center [351, 486] width 20 height 20
click at [0, 0] on input "checkbox" at bounding box center [0, 0] width 0 height 0
click at [671, 305] on input at bounding box center [780, 309] width 279 height 31
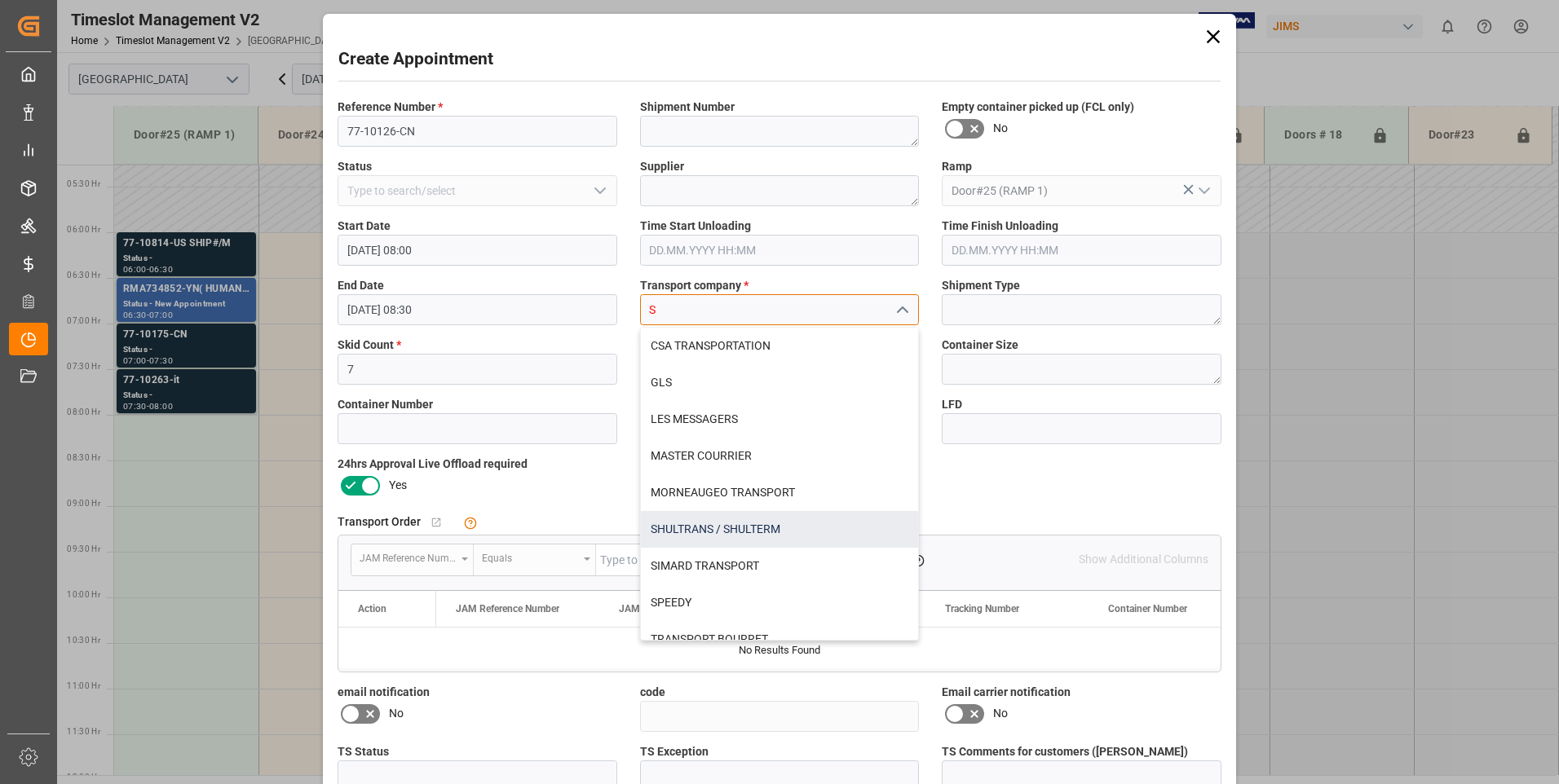
click at [669, 527] on div "SHULTRANS / SHULTERM" at bounding box center [780, 529] width 278 height 37
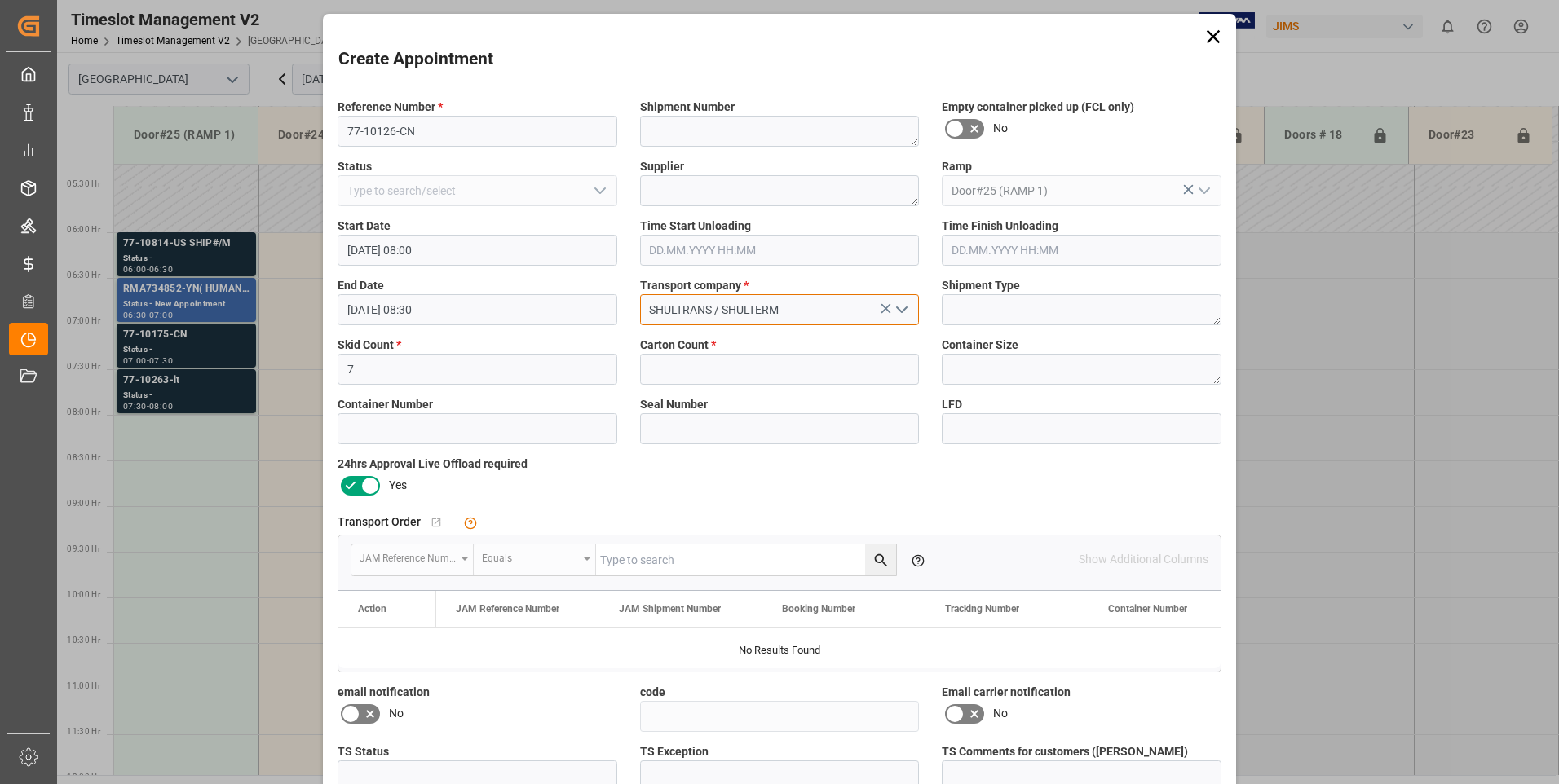
type input "SHULTRANS / SHULTERM"
click at [678, 363] on input "text" at bounding box center [780, 369] width 279 height 31
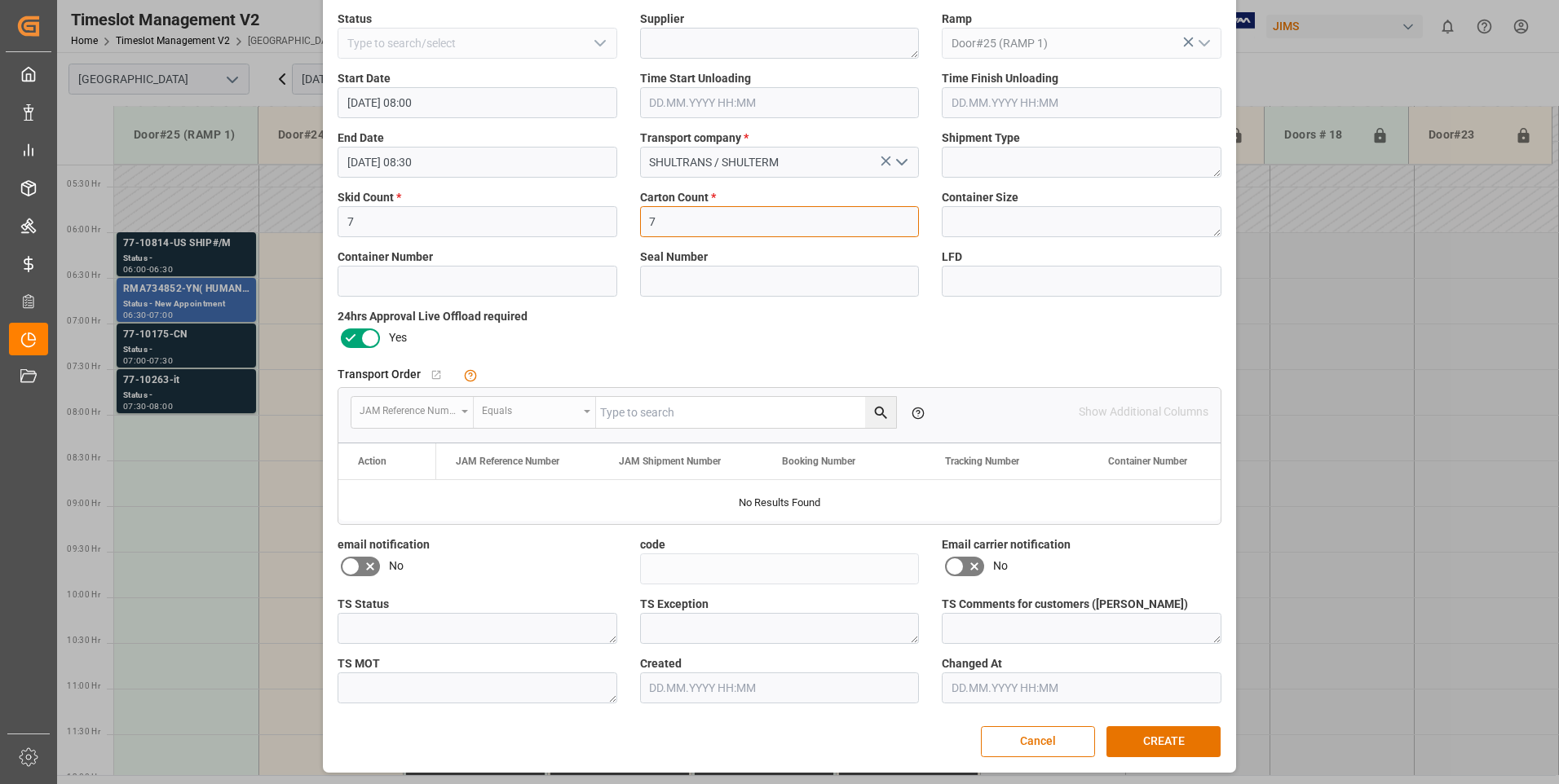
scroll to position [150, 0]
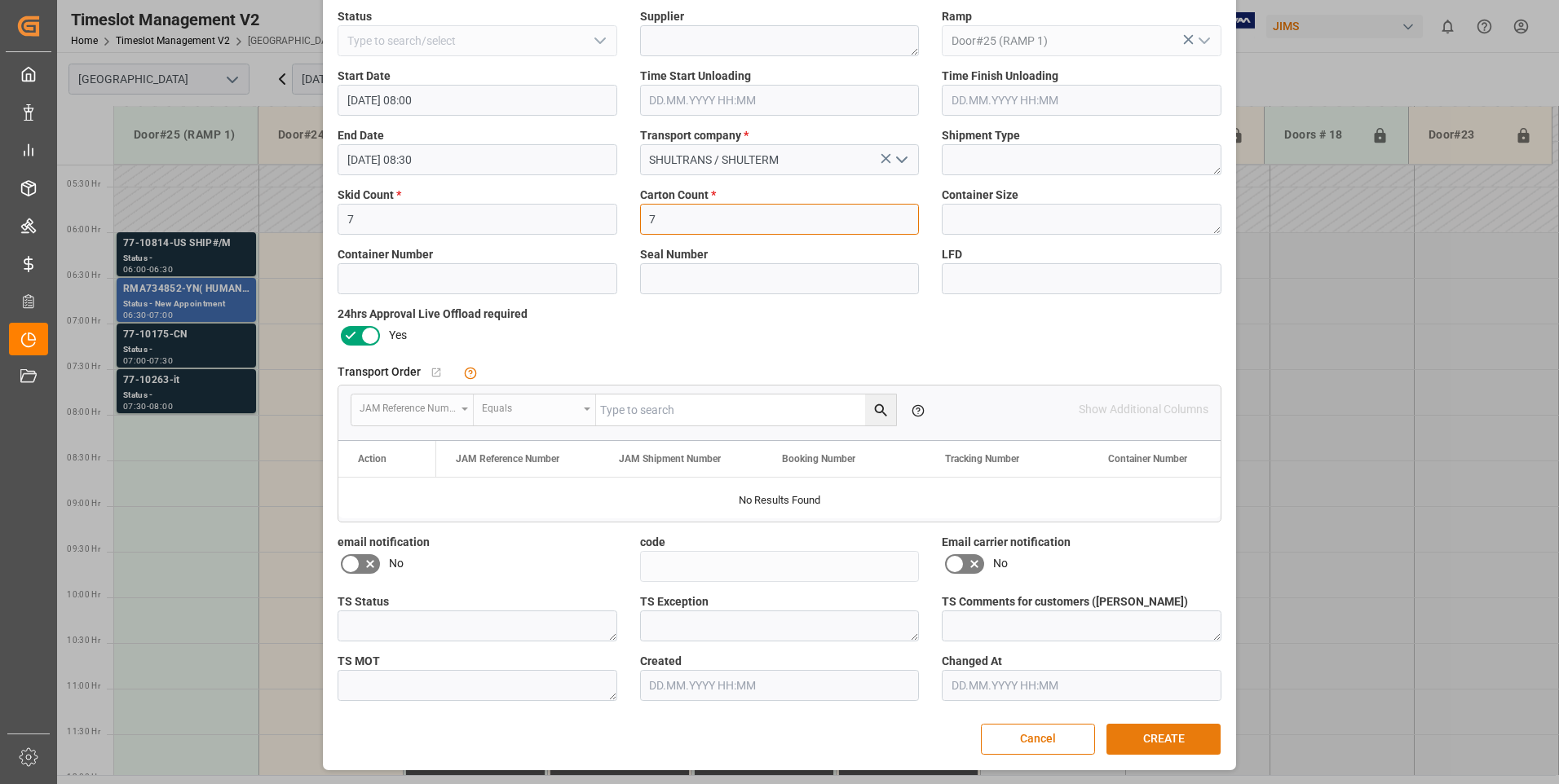
type input "7"
click at [1140, 745] on button "CREATE" at bounding box center [1163, 738] width 114 height 31
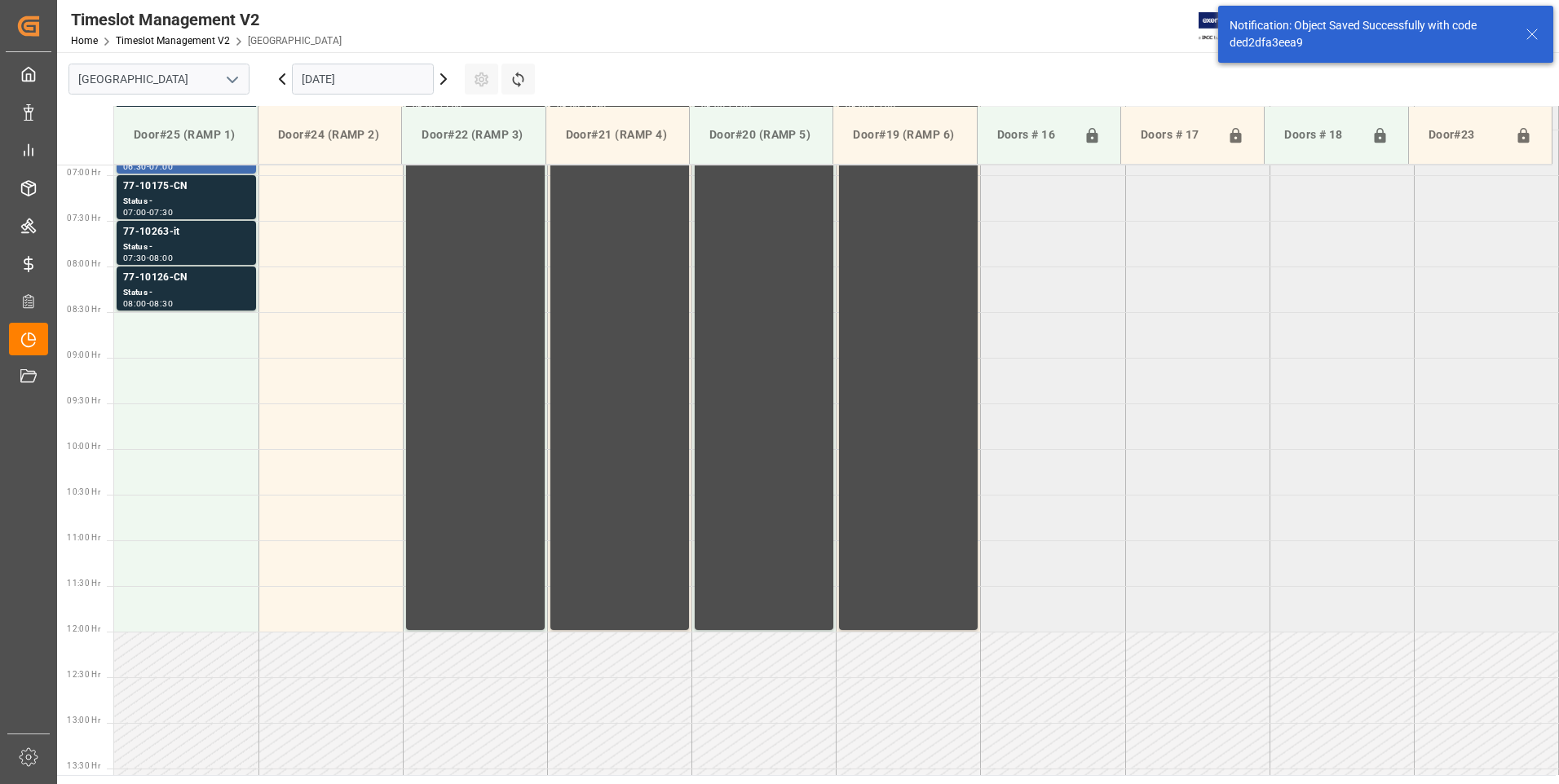
scroll to position [629, 0]
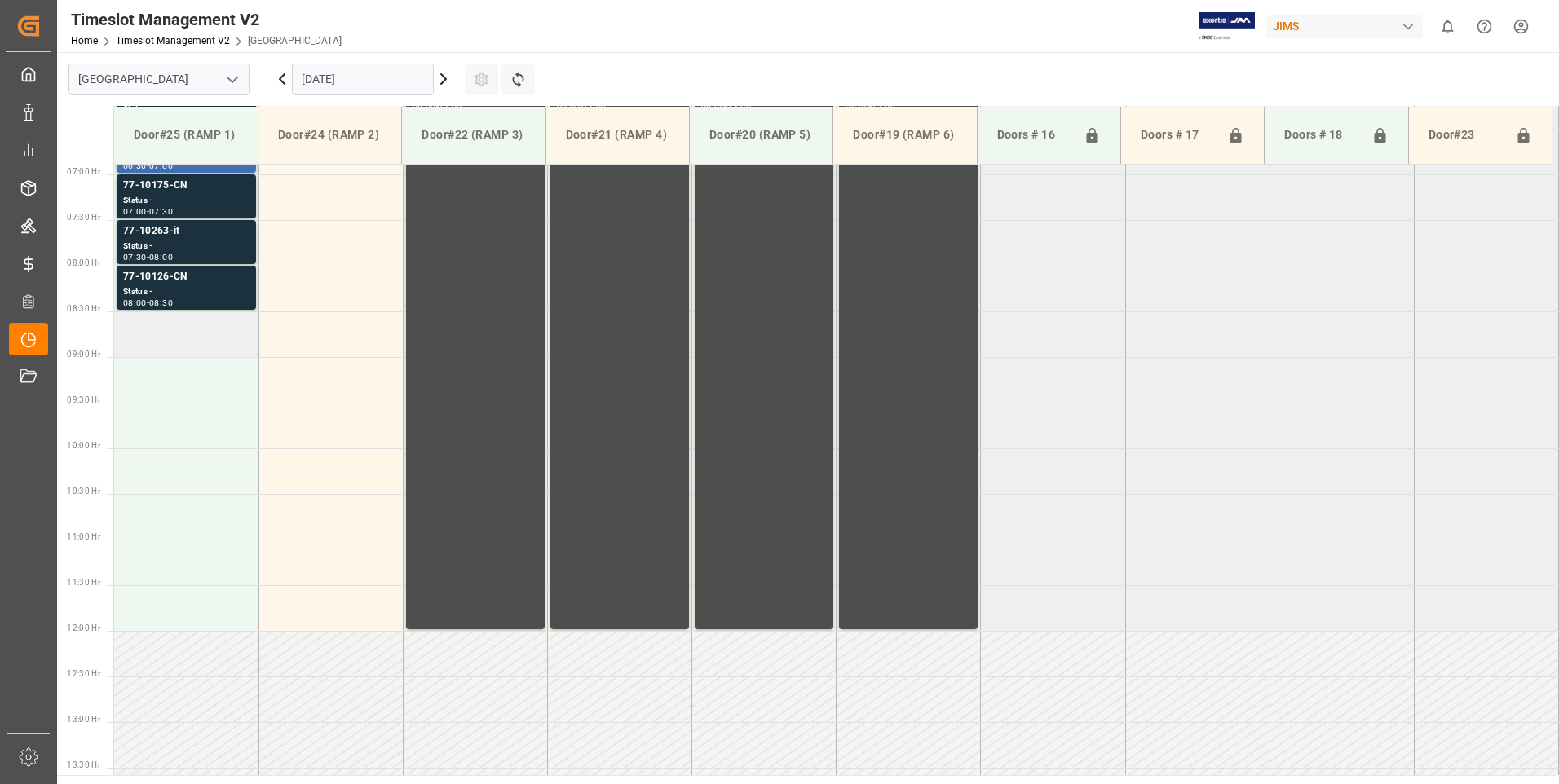
click at [173, 344] on td at bounding box center [186, 334] width 145 height 46
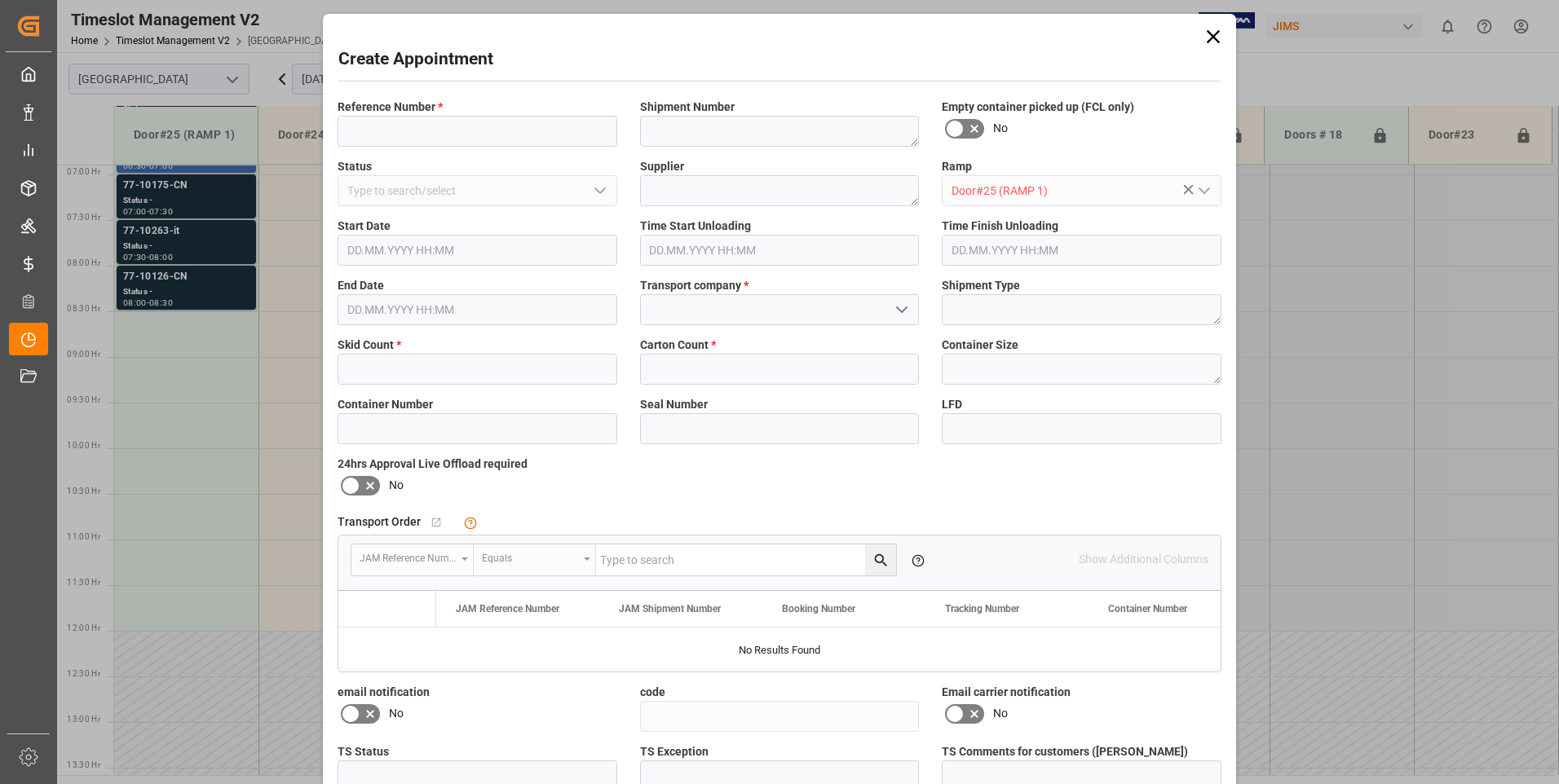
type input "[DATE] 08:30"
type input "[DATE] 09:00"
click at [363, 133] on input at bounding box center [477, 130] width 279 height 31
type input "77-10077-TW"
click at [380, 363] on input "text" at bounding box center [477, 369] width 279 height 31
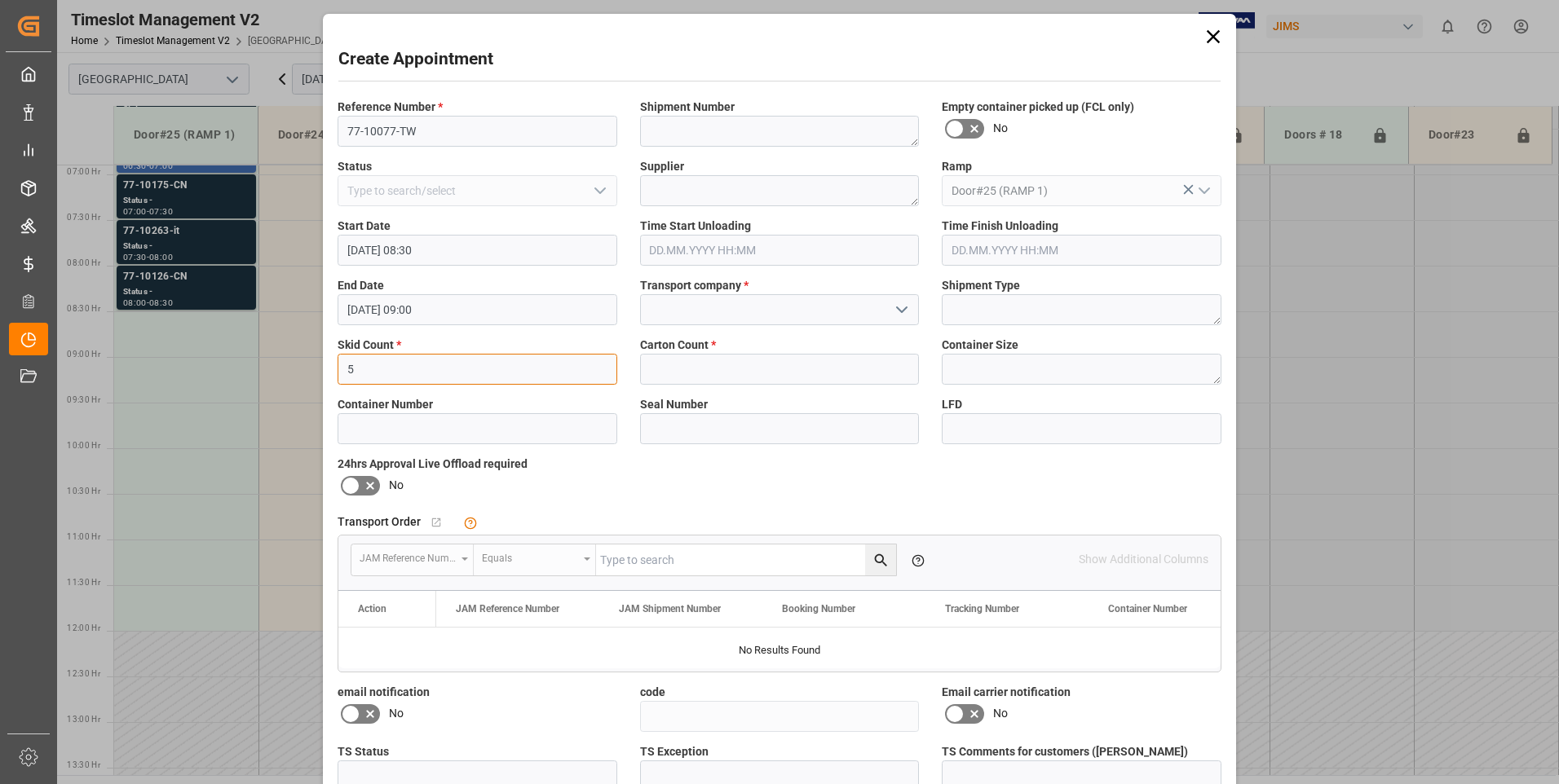
type input "5"
click at [666, 315] on input at bounding box center [780, 309] width 279 height 31
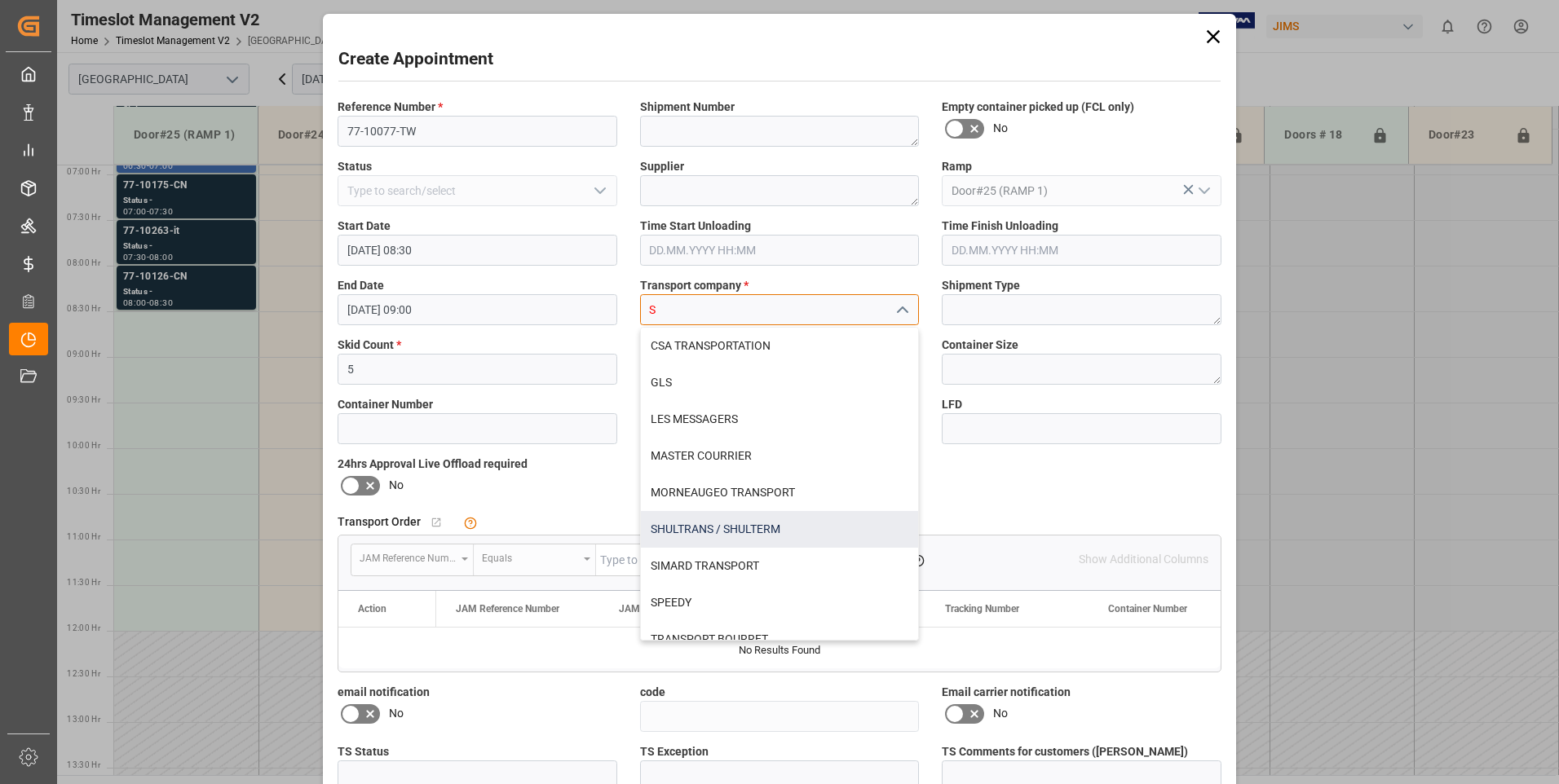
click at [672, 532] on div "SHULTRANS / SHULTERM" at bounding box center [780, 529] width 278 height 37
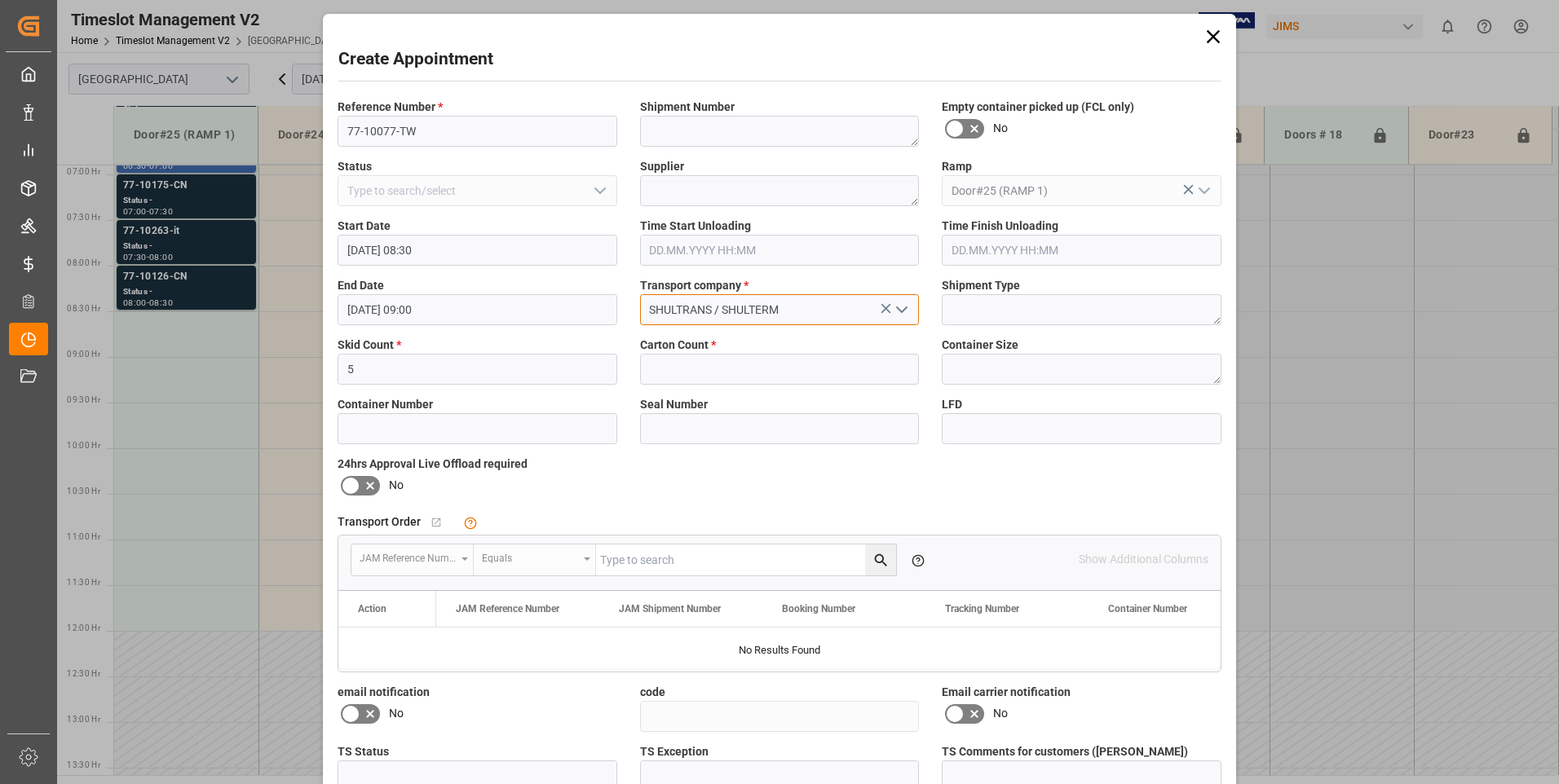
type input "SHULTRANS / SHULTERM"
click at [663, 370] on input "text" at bounding box center [780, 369] width 279 height 31
click at [692, 369] on input "105" at bounding box center [780, 369] width 279 height 31
type input "105"
click at [760, 344] on label "Carton Count *" at bounding box center [780, 345] width 279 height 17
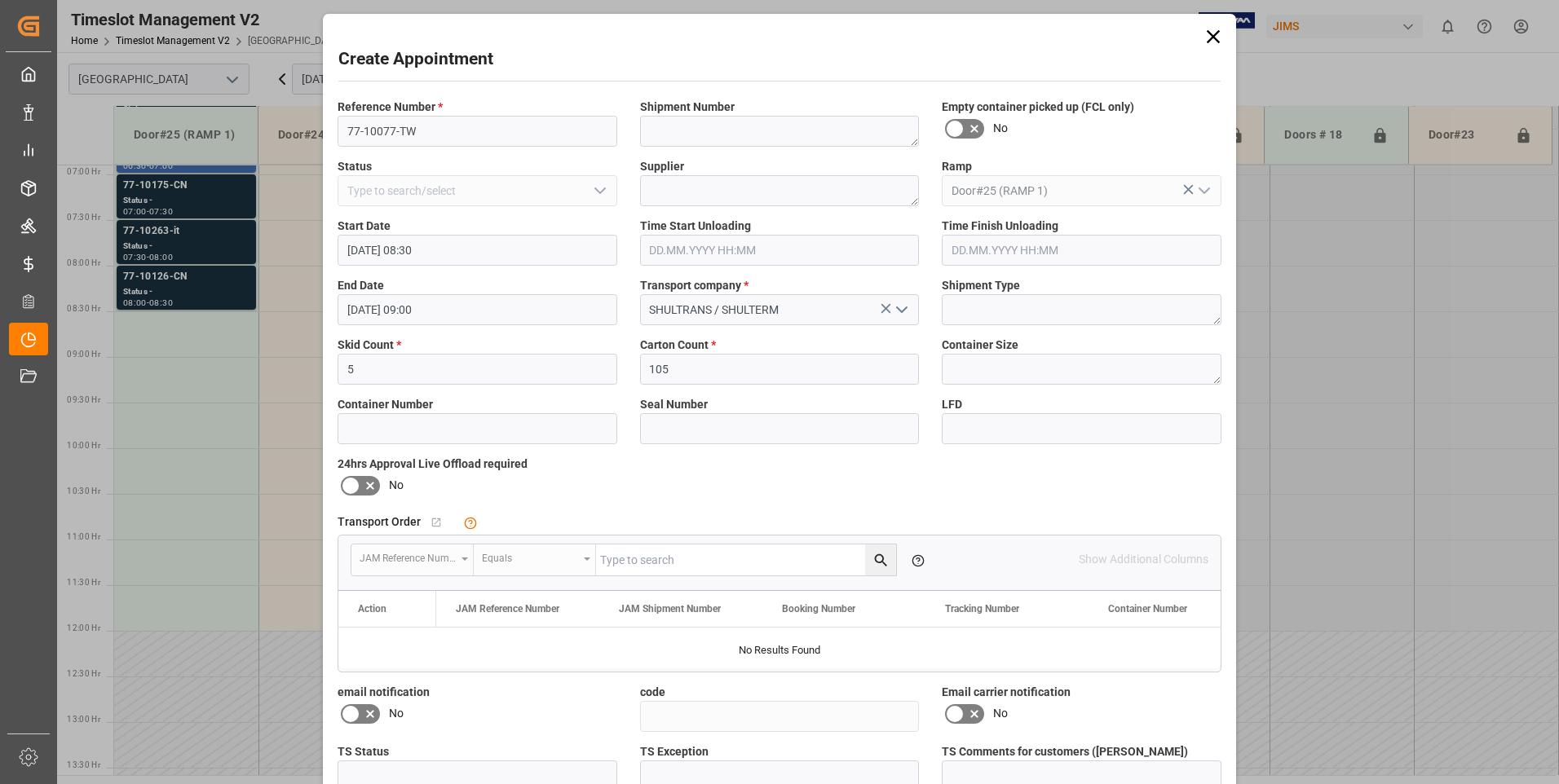
click at [353, 480] on icon at bounding box center [351, 486] width 20 height 20
click at [0, 0] on input "checkbox" at bounding box center [0, 0] width 0 height 0
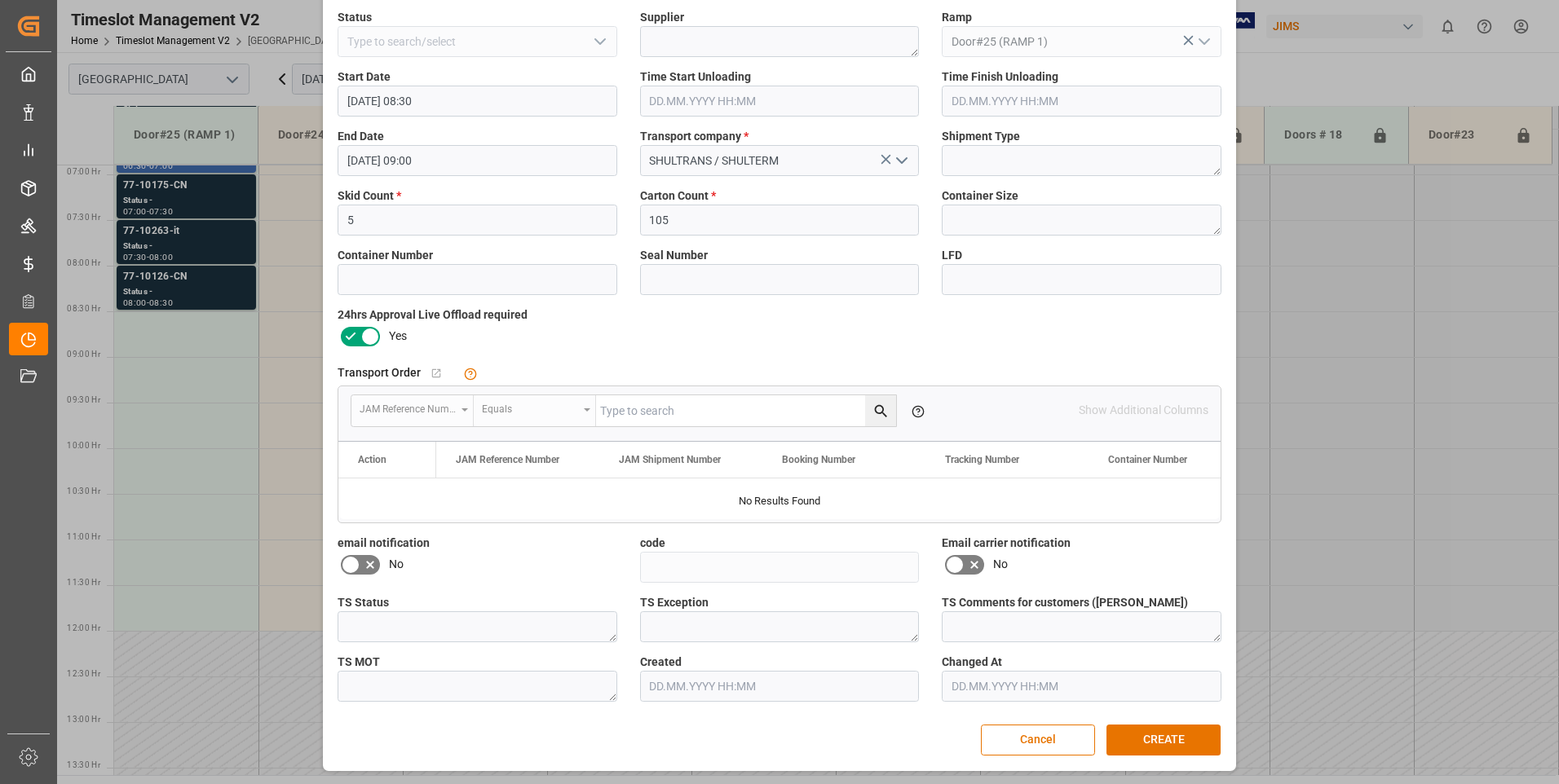
scroll to position [150, 0]
click at [1187, 729] on button "CREATE" at bounding box center [1163, 738] width 114 height 31
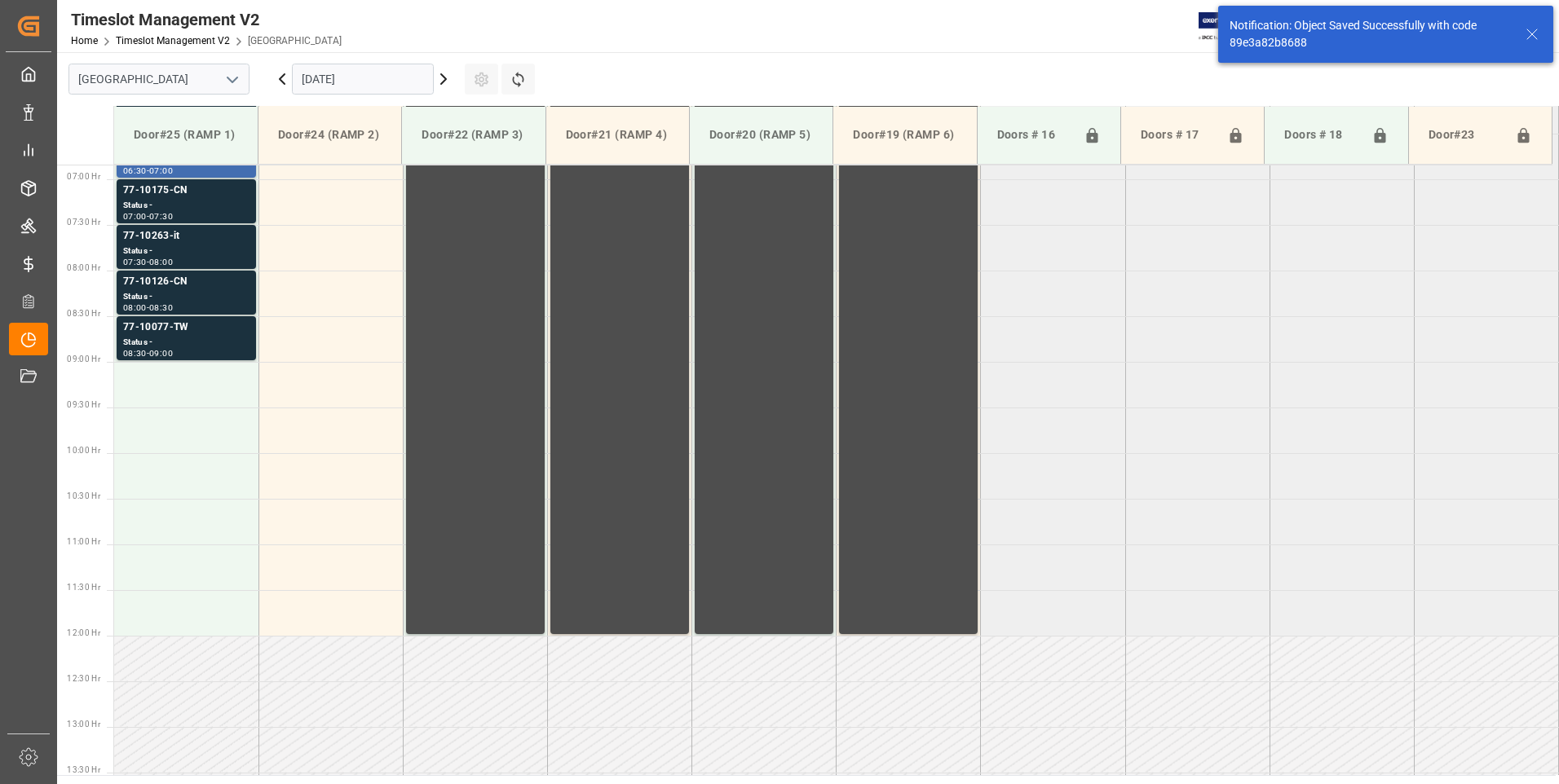
scroll to position [629, 0]
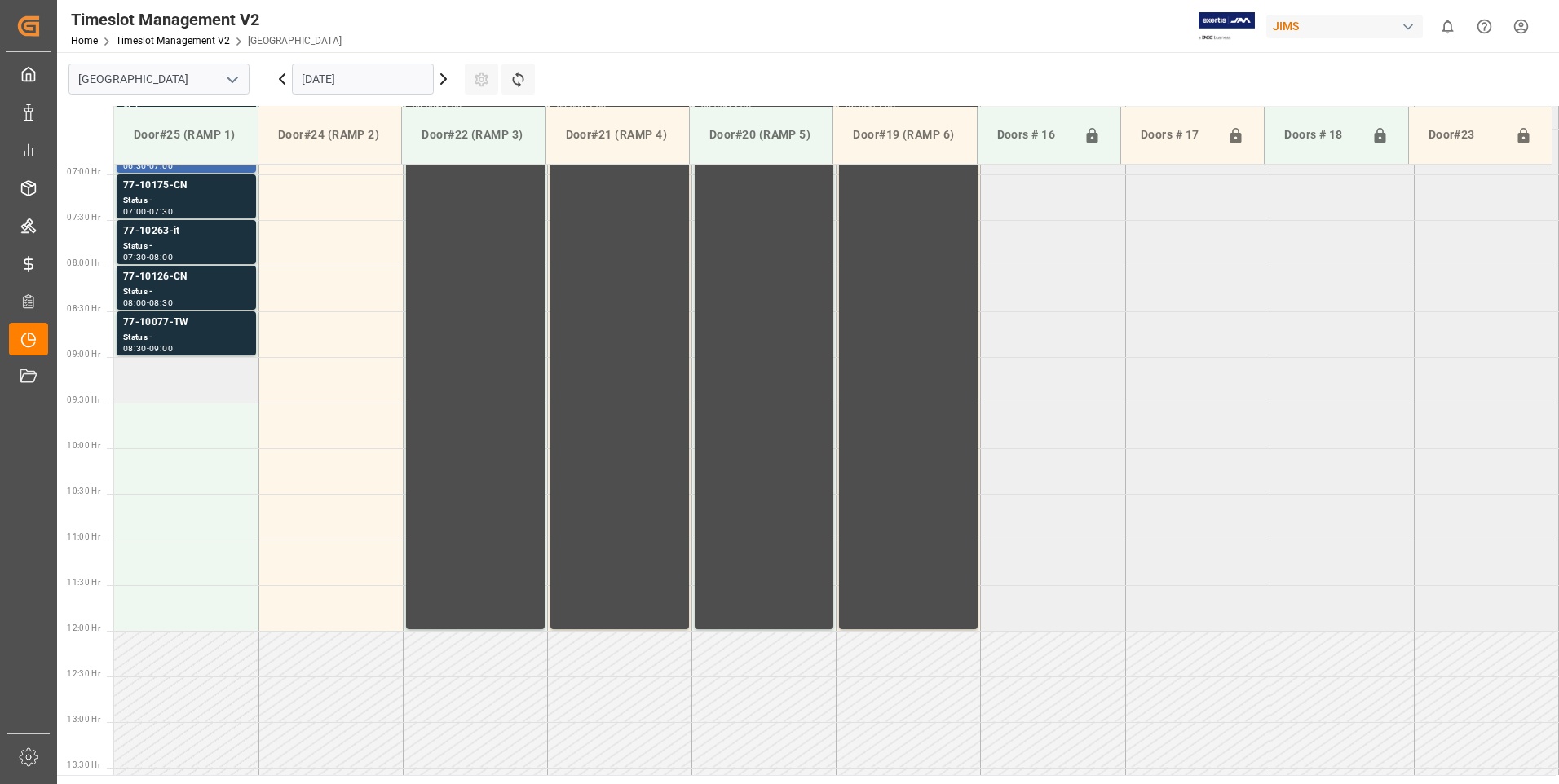
click at [227, 377] on td at bounding box center [186, 380] width 145 height 46
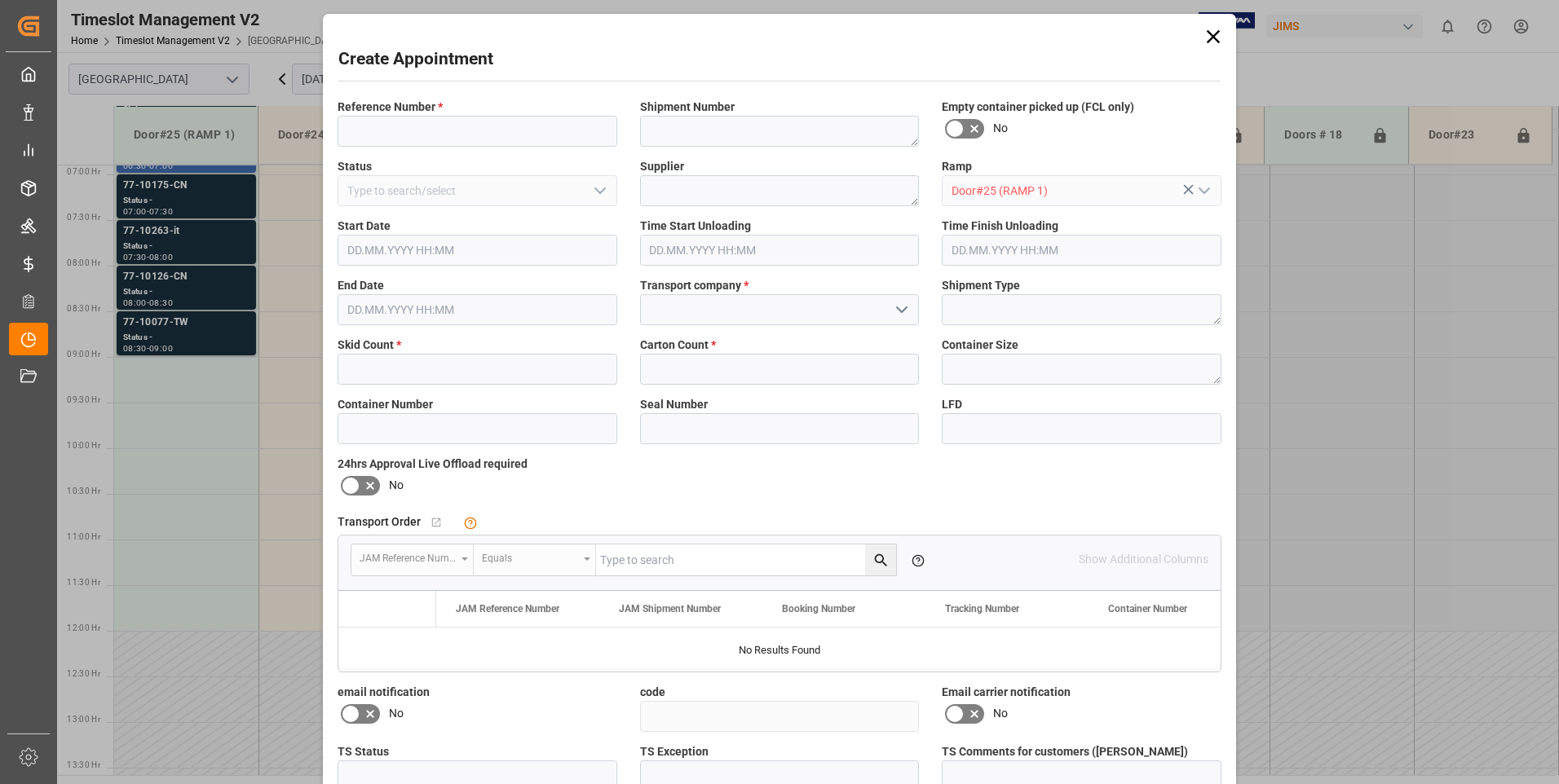
type input "[DATE] 09:00"
type input "[DATE] 09:30"
click at [493, 145] on input at bounding box center [477, 130] width 279 height 31
type input "77-9999-CN"
click at [376, 364] on input "text" at bounding box center [477, 369] width 279 height 31
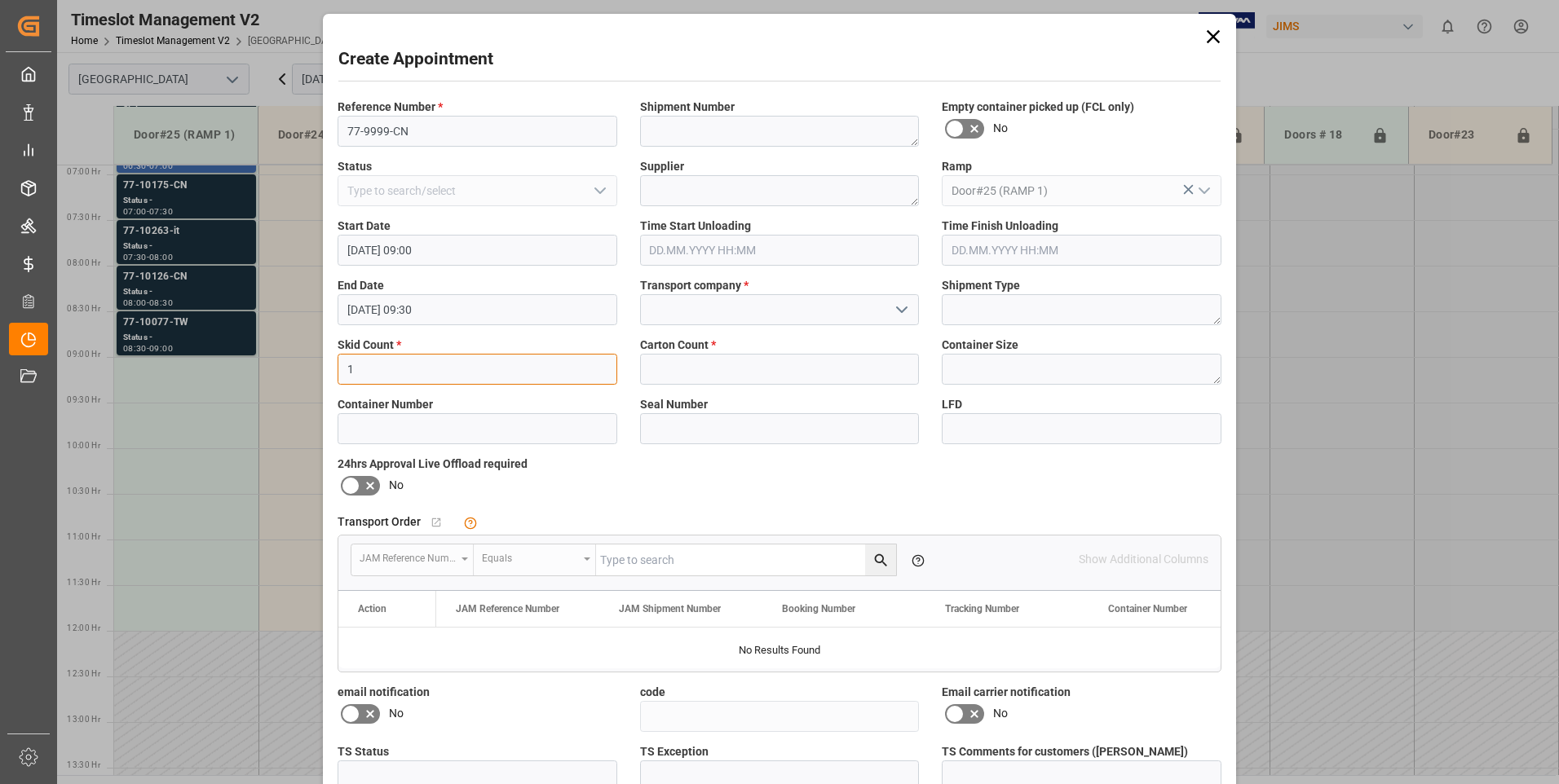
type input "1"
click at [665, 308] on input at bounding box center [780, 309] width 279 height 31
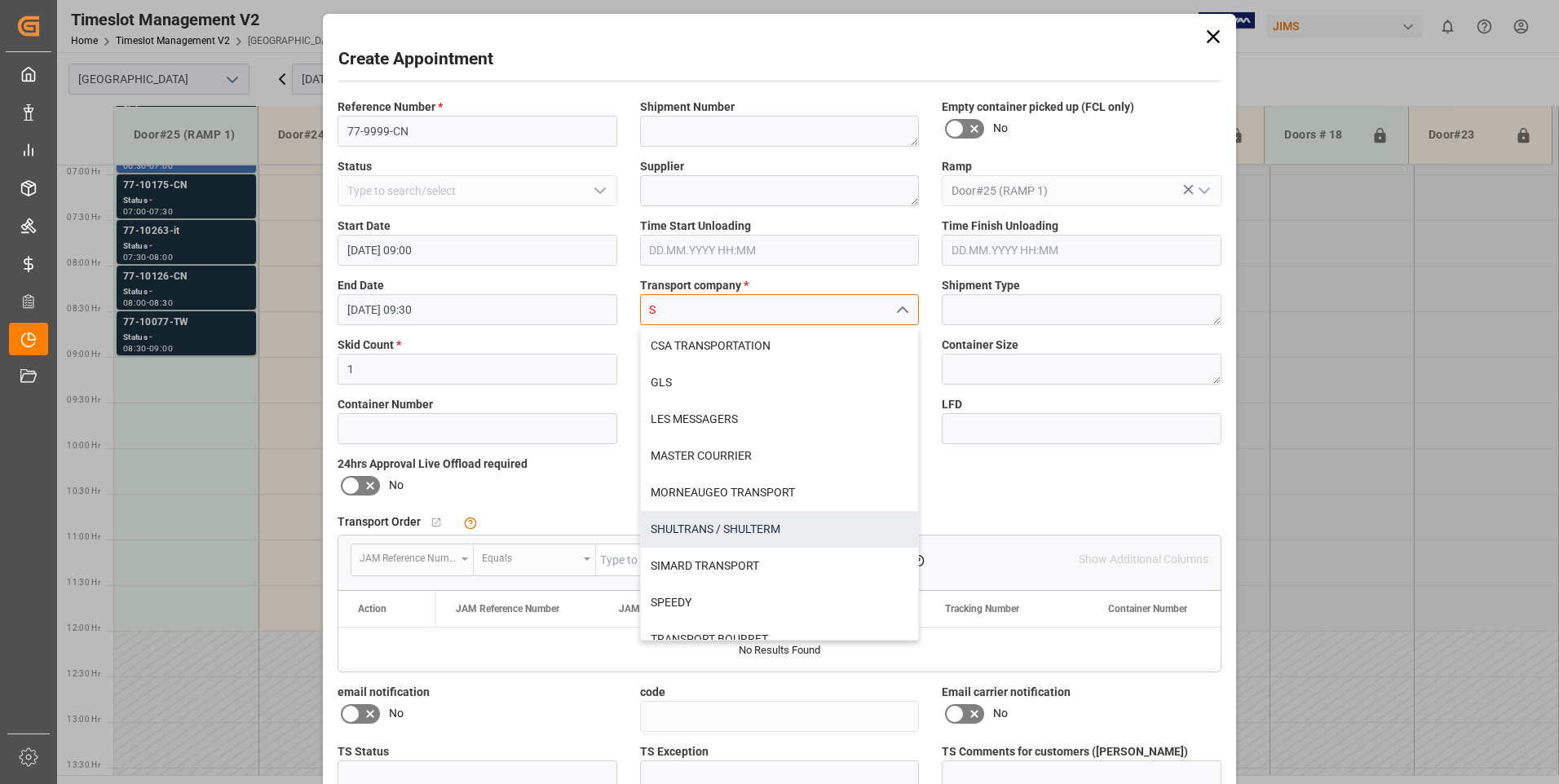
click at [673, 531] on div "SHULTRANS / SHULTERM" at bounding box center [780, 529] width 278 height 37
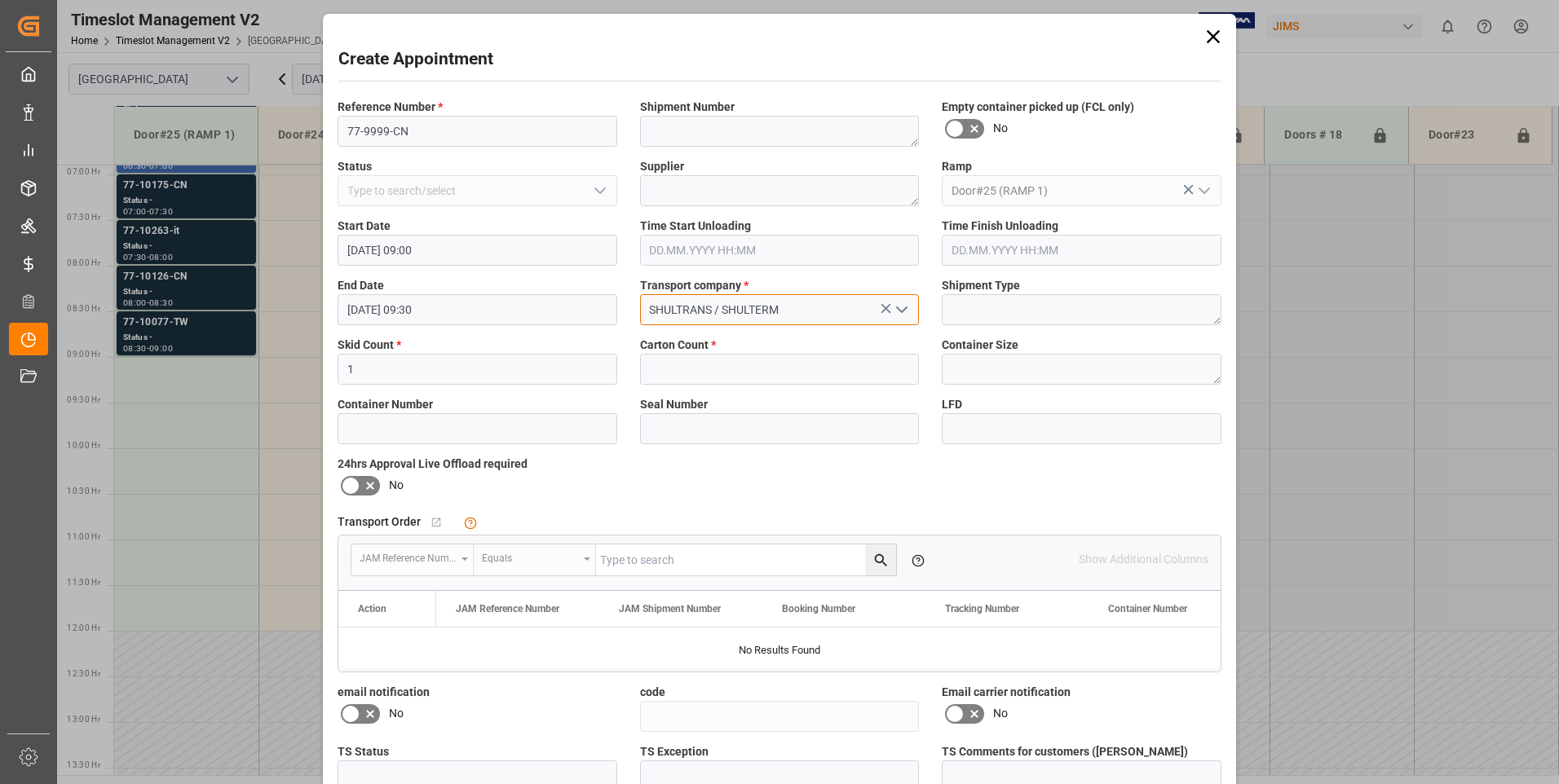
type input "SHULTRANS / SHULTERM"
click at [690, 370] on input "text" at bounding box center [780, 369] width 279 height 31
type input "25"
click at [352, 483] on icon at bounding box center [351, 485] width 10 height 7
click at [0, 0] on input "checkbox" at bounding box center [0, 0] width 0 height 0
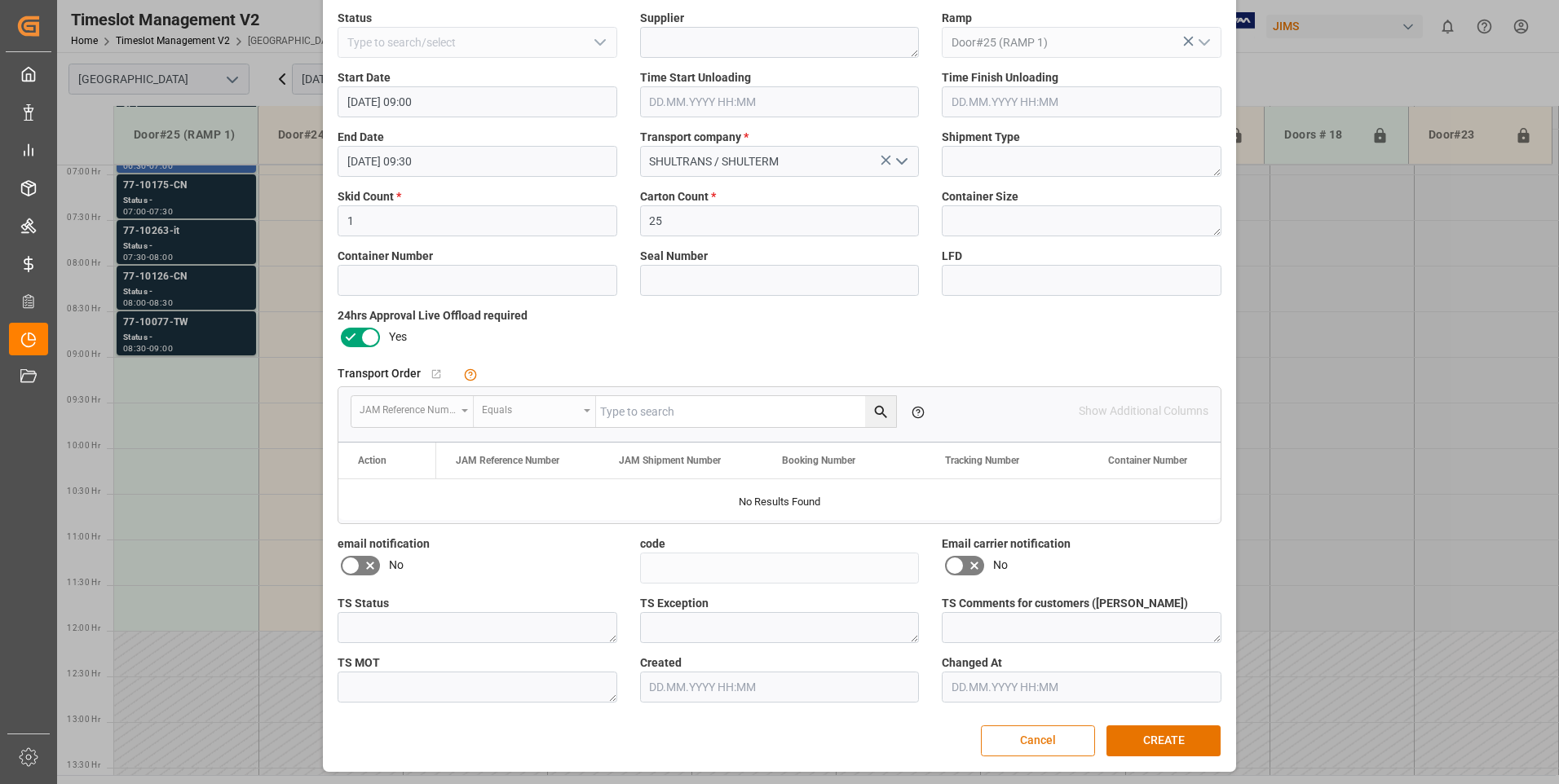
scroll to position [150, 0]
click at [1159, 733] on button "CREATE" at bounding box center [1163, 738] width 114 height 31
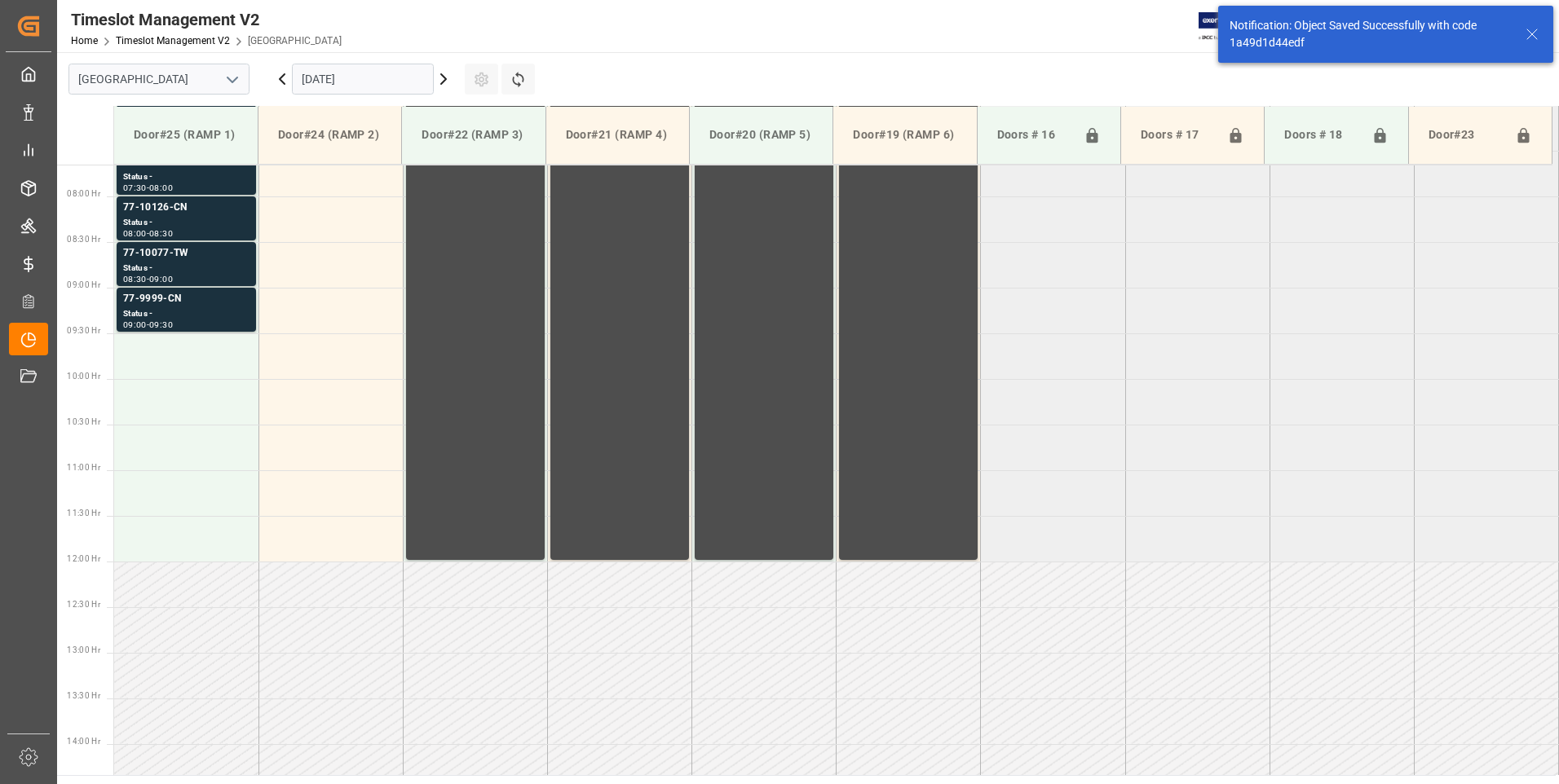
scroll to position [720, 0]
